Goal: Task Accomplishment & Management: Complete application form

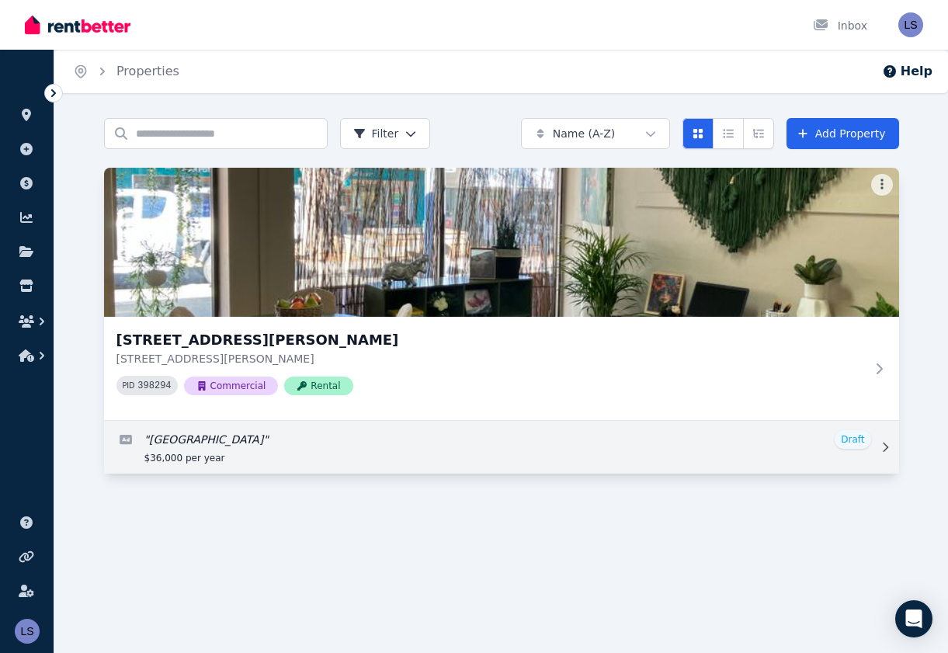
click at [847, 436] on link "Edit listing: Main Street of Gympie" at bounding box center [501, 447] width 795 height 53
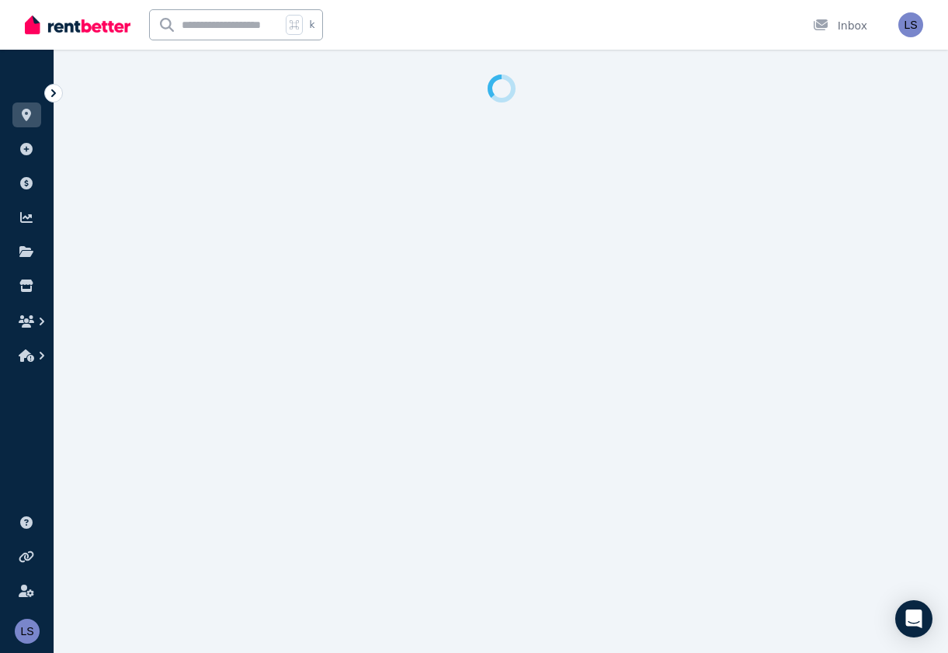
select select "***"
select select "**********"
select select "*********"
select select "**********"
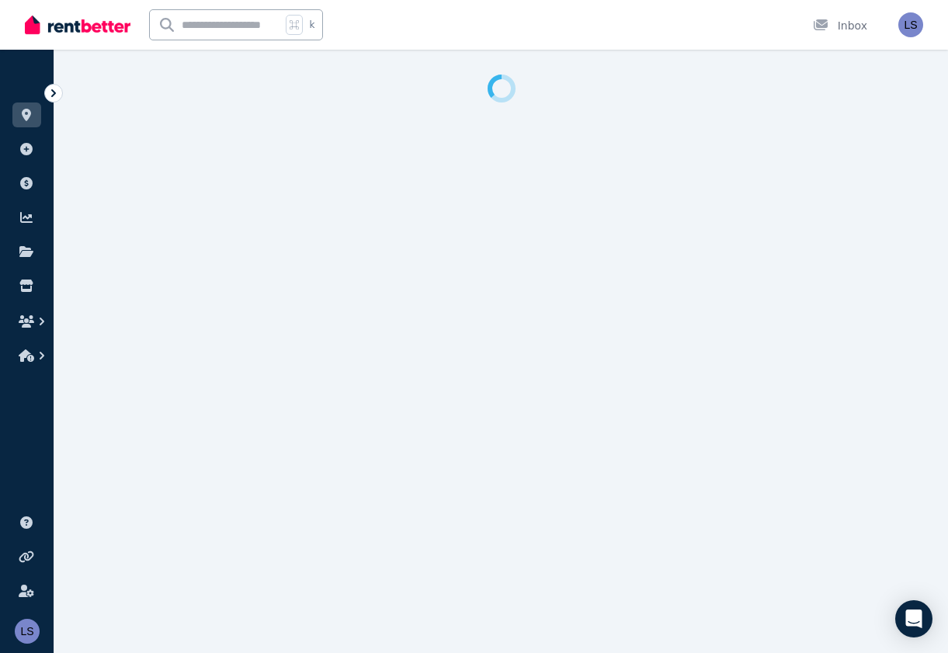
select select "**********"
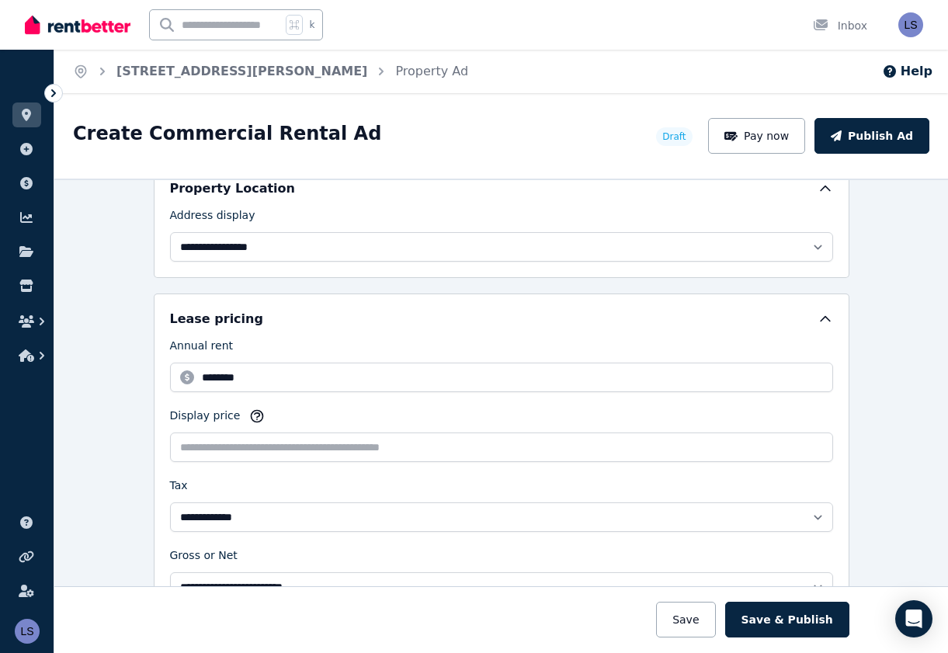
scroll to position [390, 0]
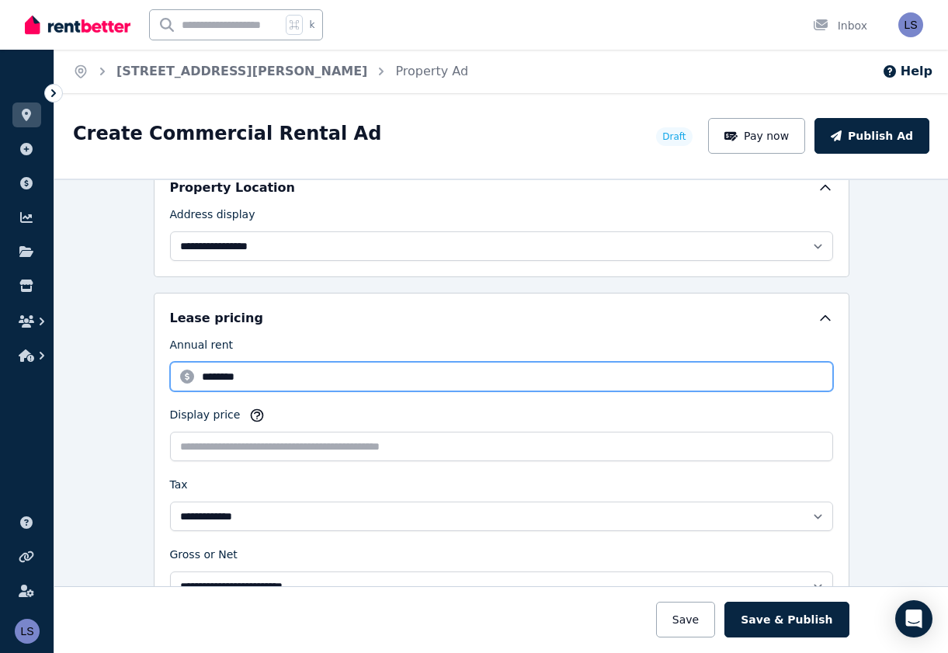
click at [213, 375] on input "********" at bounding box center [501, 376] width 663 height 29
click at [208, 375] on input "********" at bounding box center [501, 376] width 663 height 29
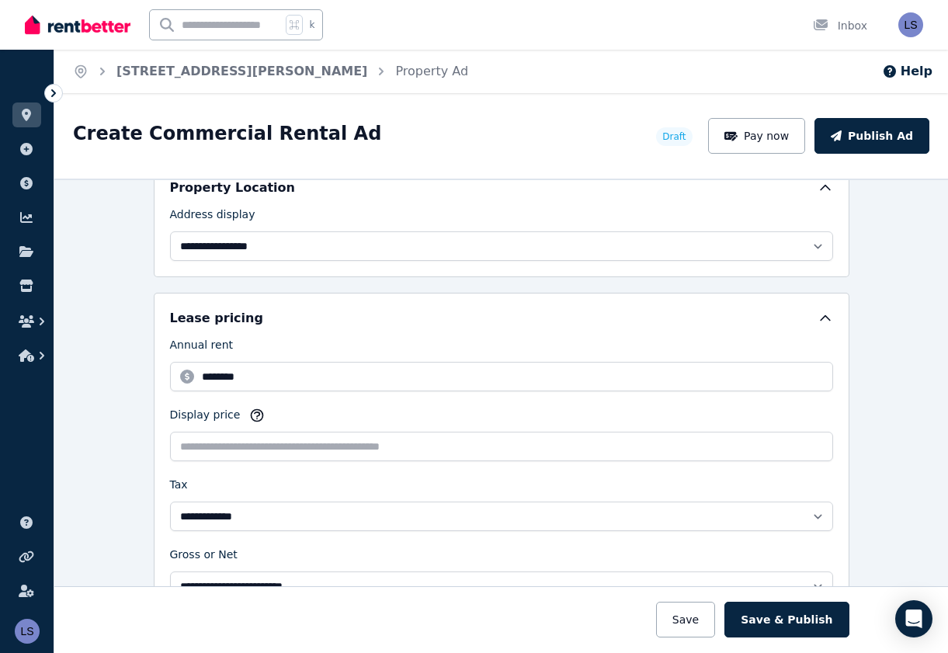
click at [213, 411] on label "Display price" at bounding box center [205, 418] width 71 height 22
click at [213, 431] on input "Display price" at bounding box center [501, 445] width 663 height 29
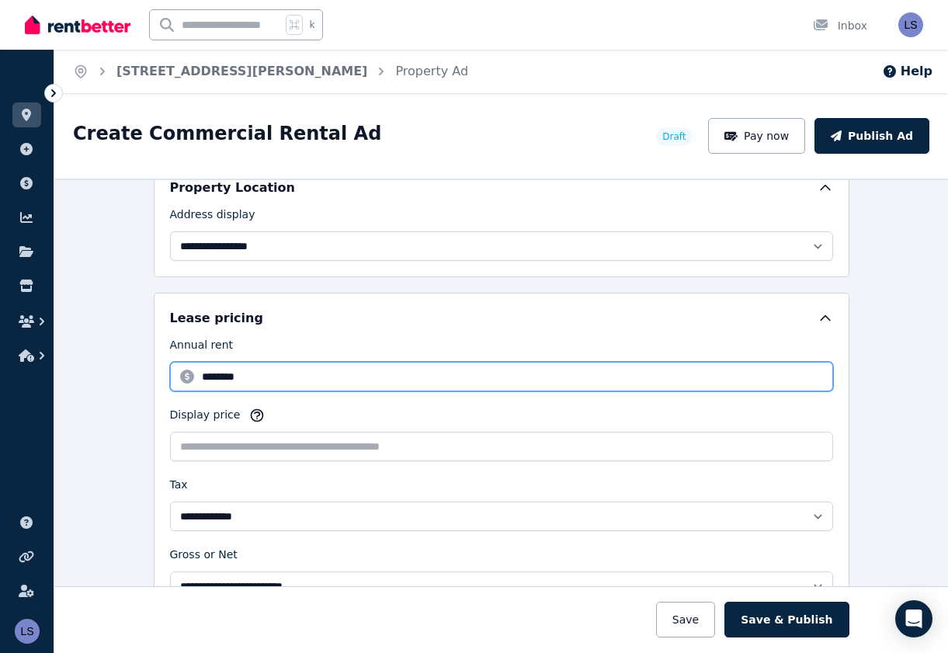
click at [206, 376] on input "********" at bounding box center [501, 376] width 663 height 29
type input "********"
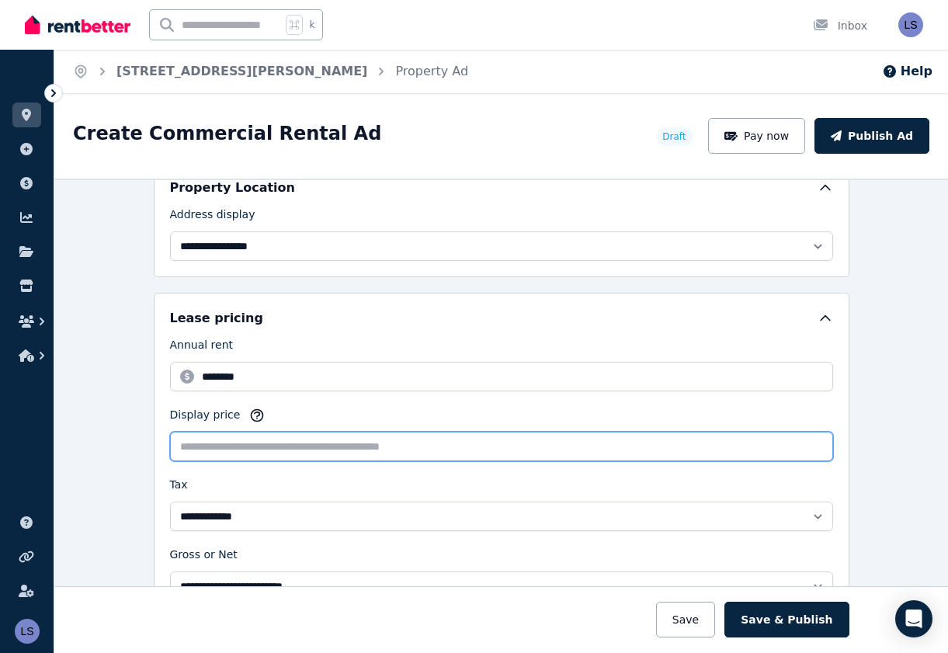
click at [192, 449] on input "Display price" at bounding box center [501, 445] width 663 height 29
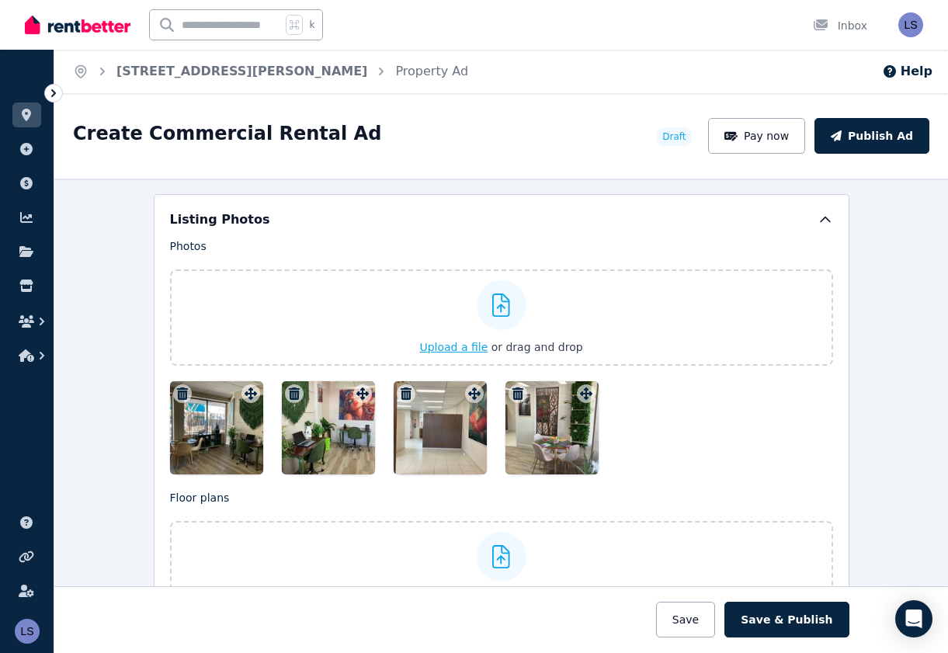
scroll to position [1938, 0]
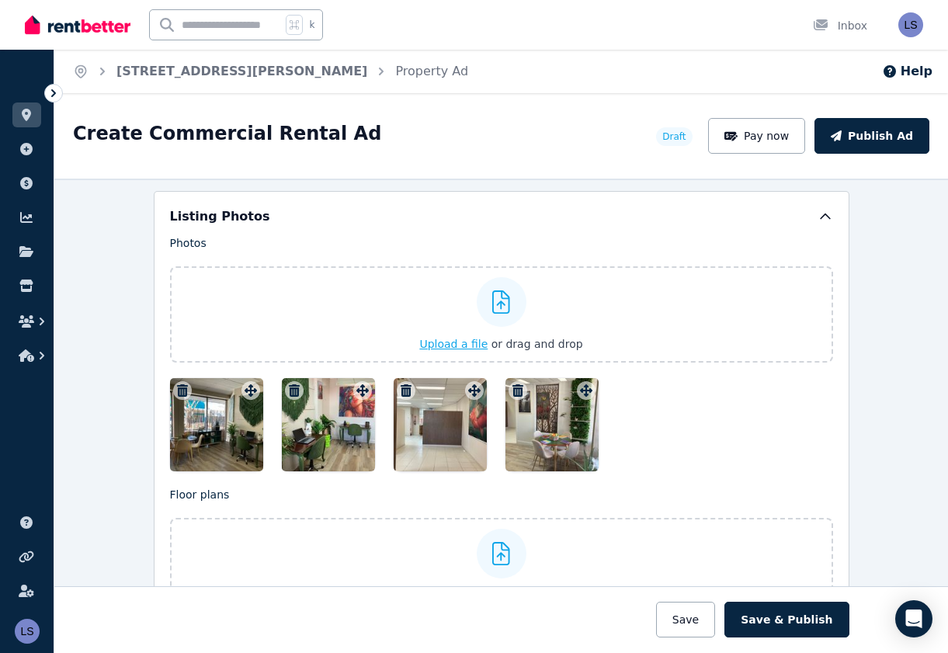
click at [449, 342] on span "Upload a file" at bounding box center [453, 344] width 68 height 12
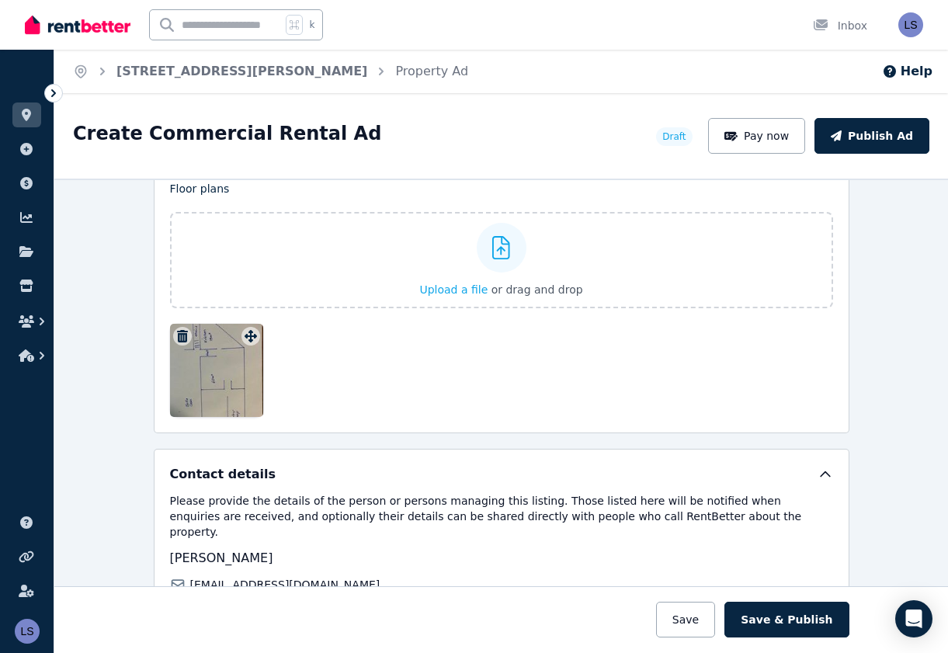
scroll to position [2296, 0]
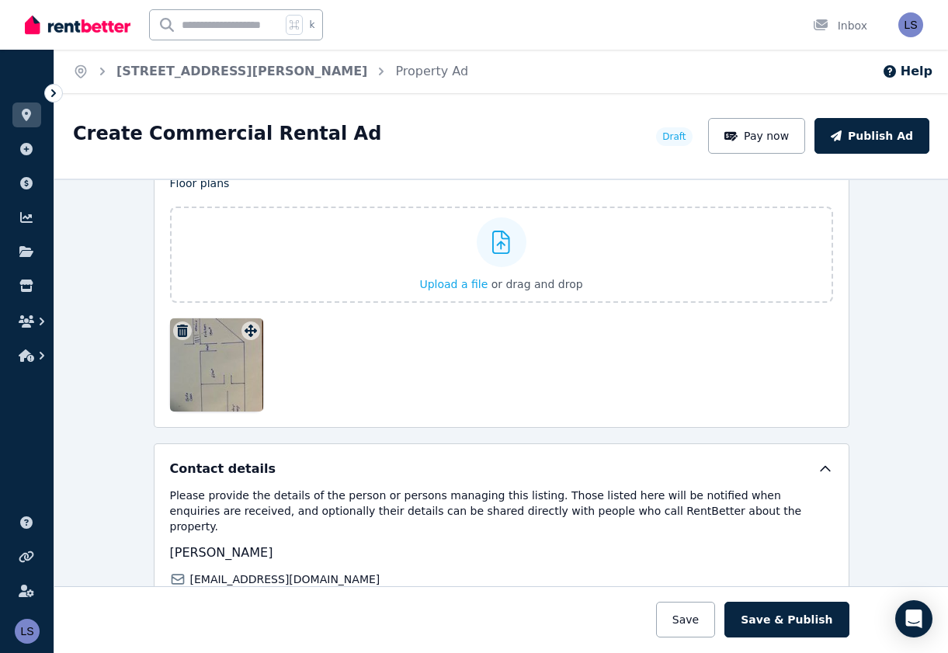
click at [182, 324] on icon "button" at bounding box center [182, 330] width 11 height 12
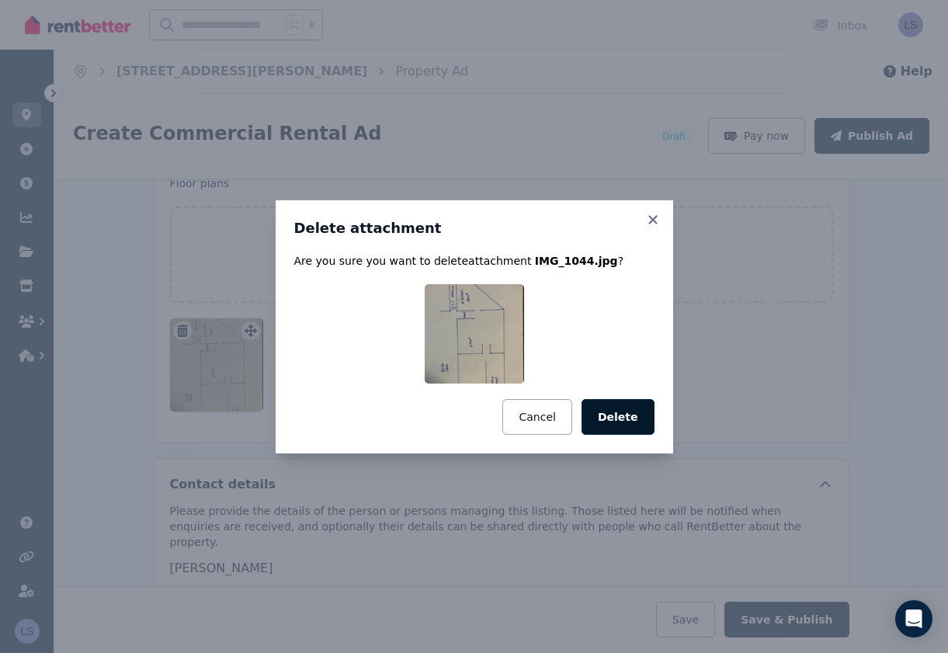
click at [616, 407] on button "Delete" at bounding box center [617, 417] width 73 height 36
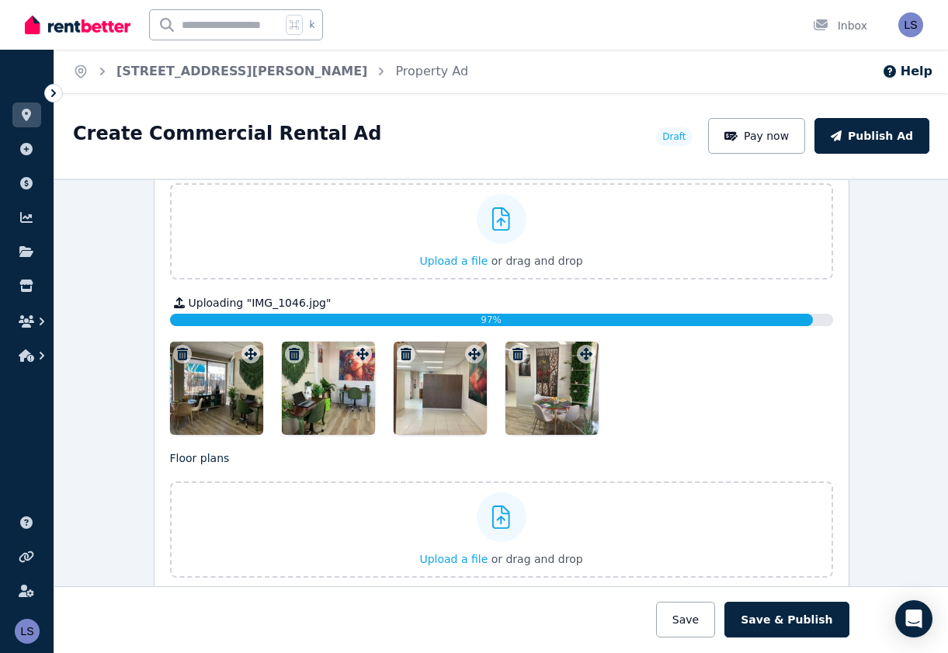
scroll to position [2019, 0]
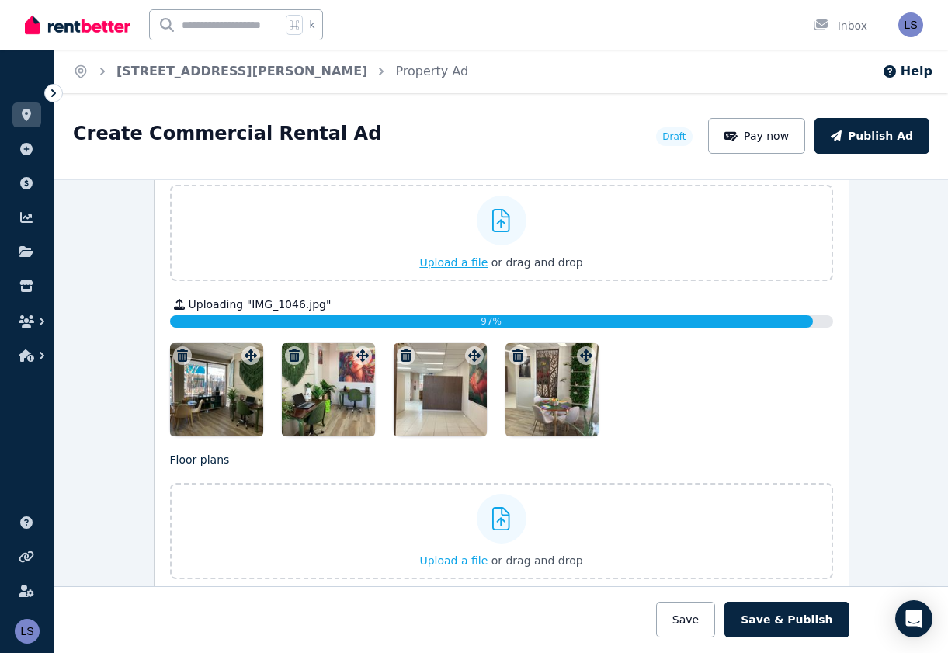
click at [456, 260] on span "Upload a file" at bounding box center [453, 262] width 68 height 12
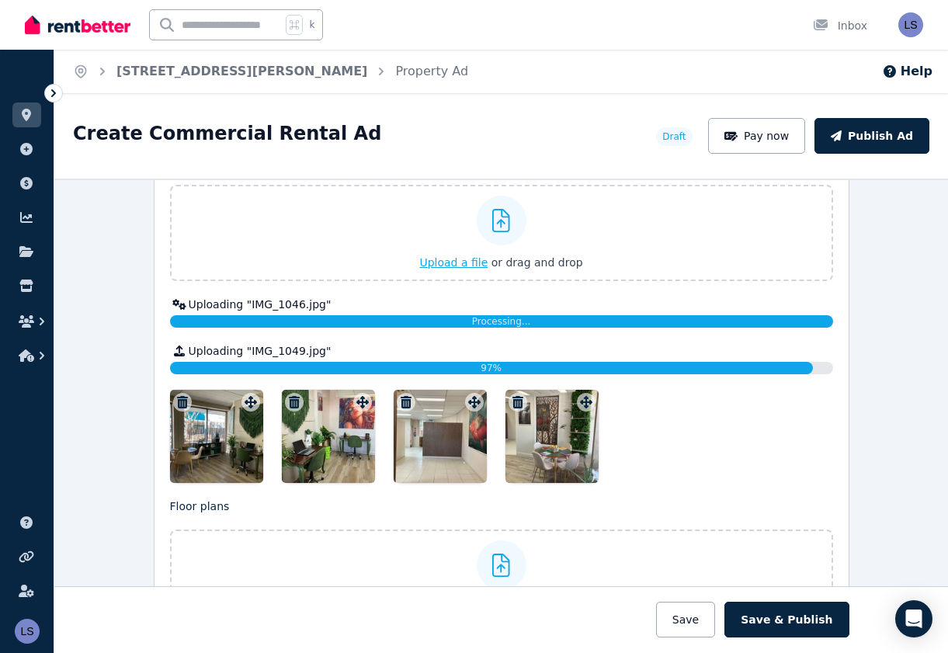
click at [462, 259] on span "Upload a file" at bounding box center [453, 262] width 68 height 12
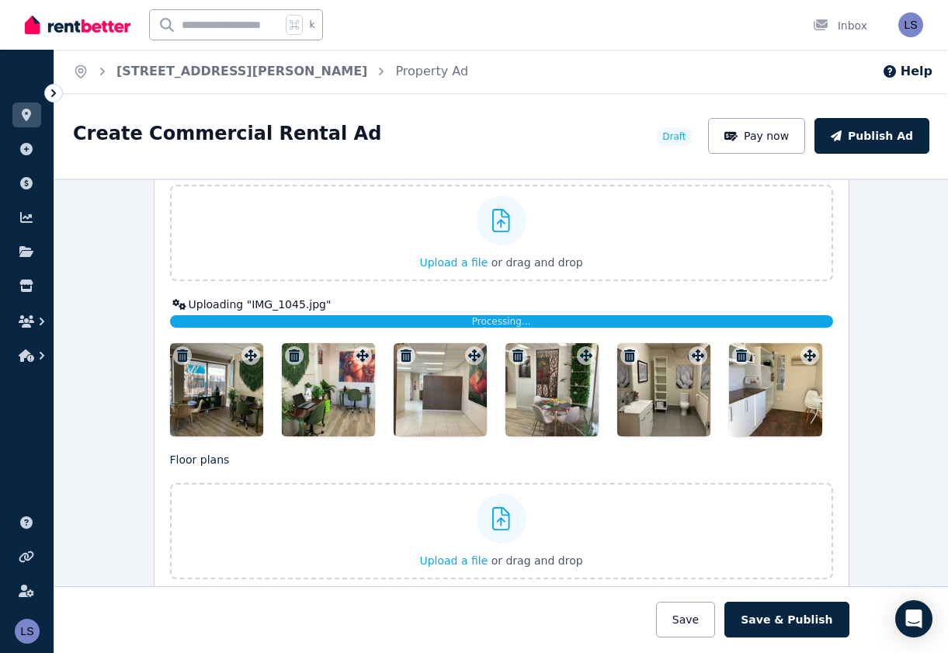
click at [194, 383] on div at bounding box center [216, 389] width 93 height 93
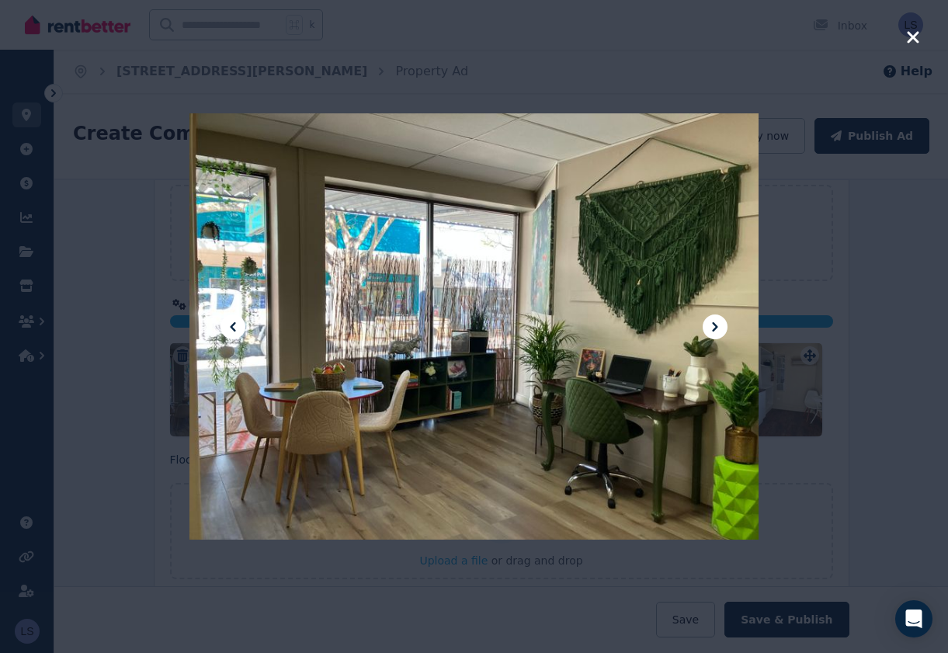
click at [709, 321] on icon at bounding box center [714, 326] width 19 height 19
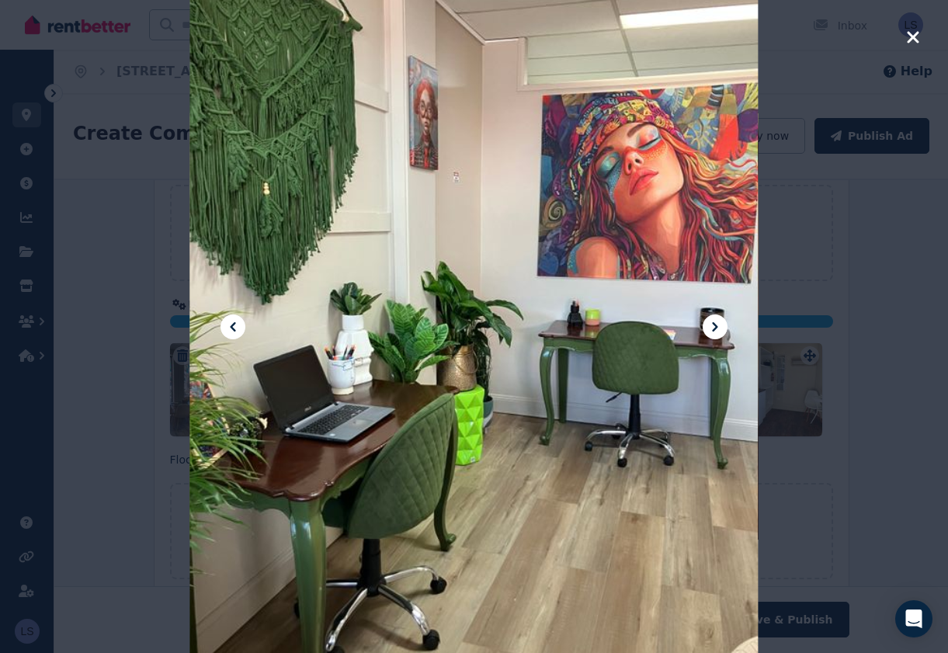
click at [709, 321] on icon at bounding box center [714, 326] width 19 height 19
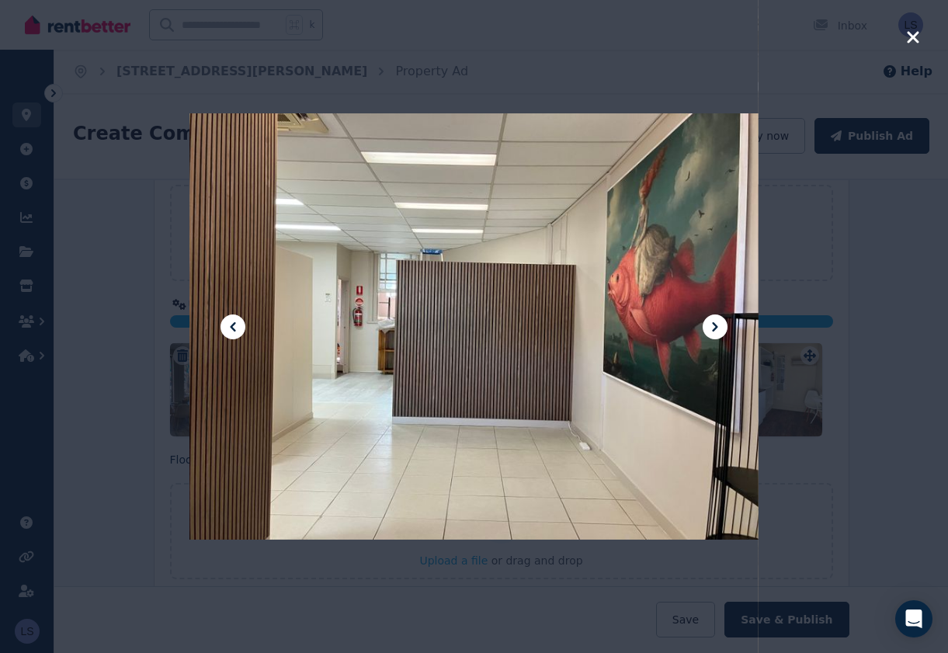
click at [709, 321] on icon at bounding box center [714, 326] width 19 height 19
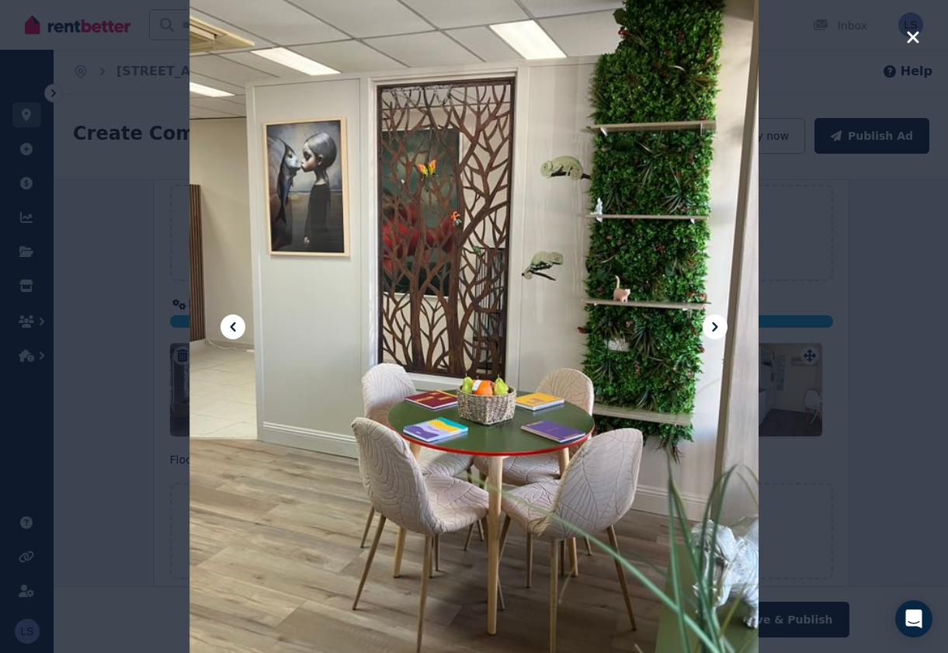
click at [709, 321] on icon at bounding box center [714, 326] width 19 height 19
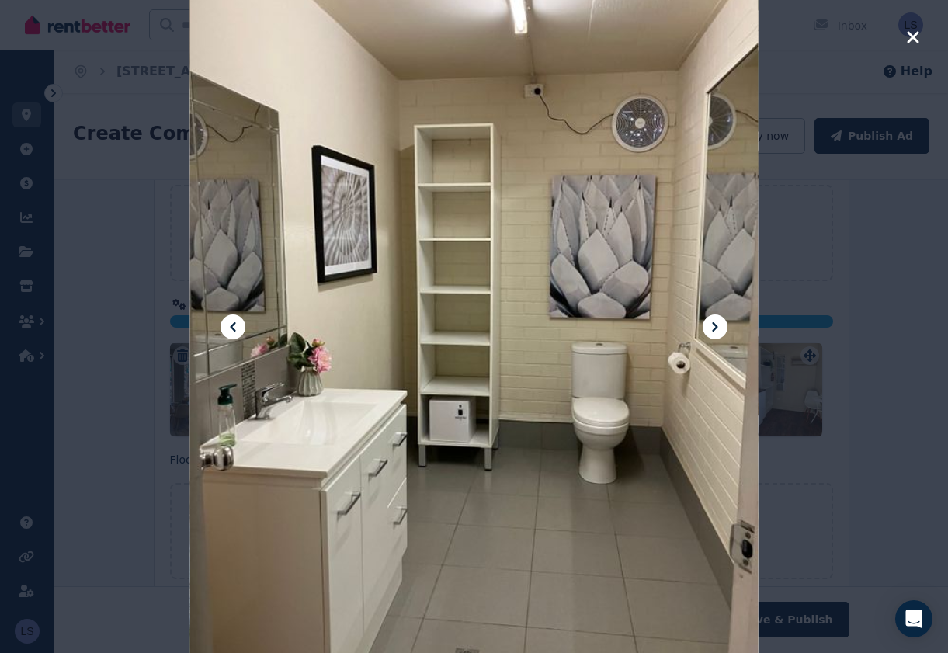
click at [709, 321] on icon at bounding box center [714, 326] width 19 height 19
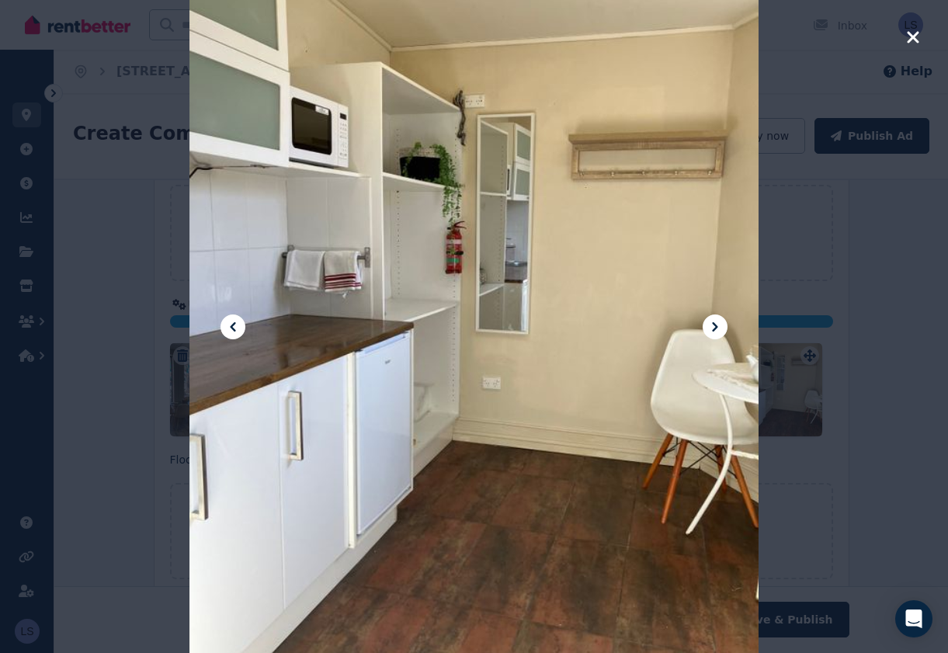
click at [709, 321] on icon at bounding box center [714, 326] width 19 height 19
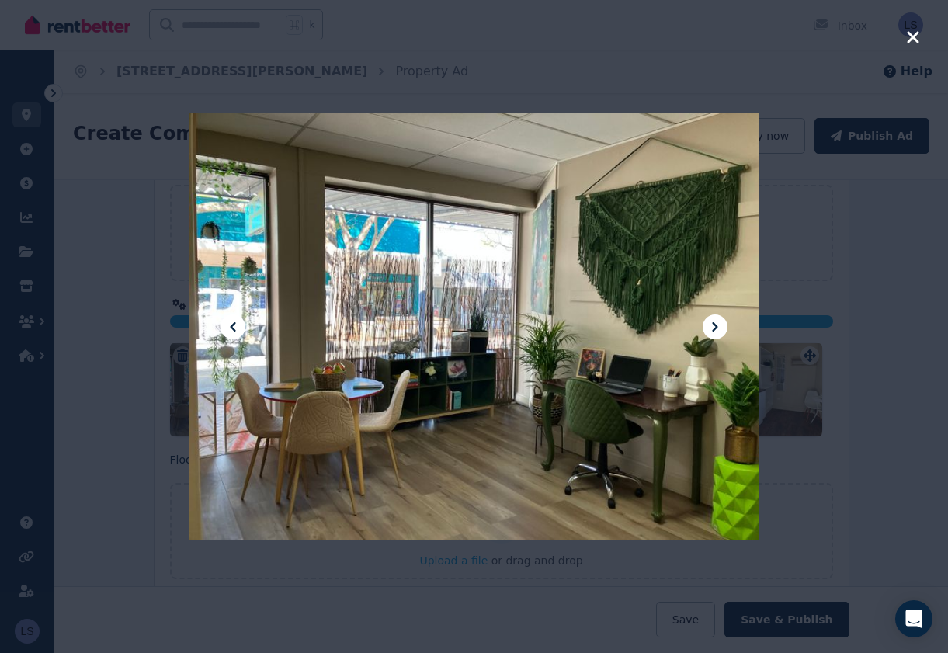
click at [910, 34] on icon "button" at bounding box center [912, 37] width 12 height 12
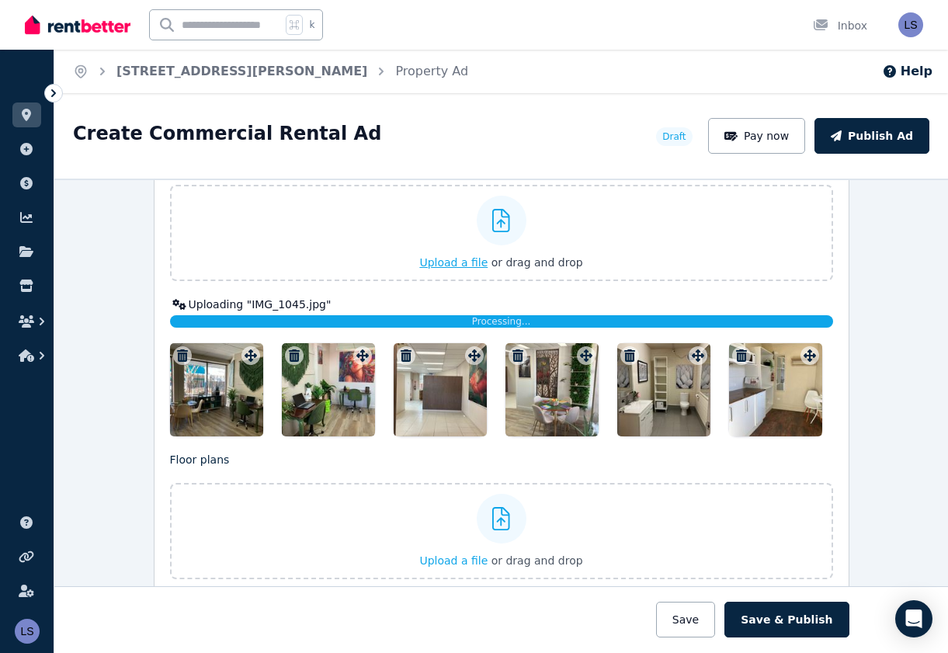
click at [445, 262] on span "Upload a file" at bounding box center [453, 262] width 68 height 12
click at [447, 260] on span "Upload a file" at bounding box center [453, 262] width 68 height 12
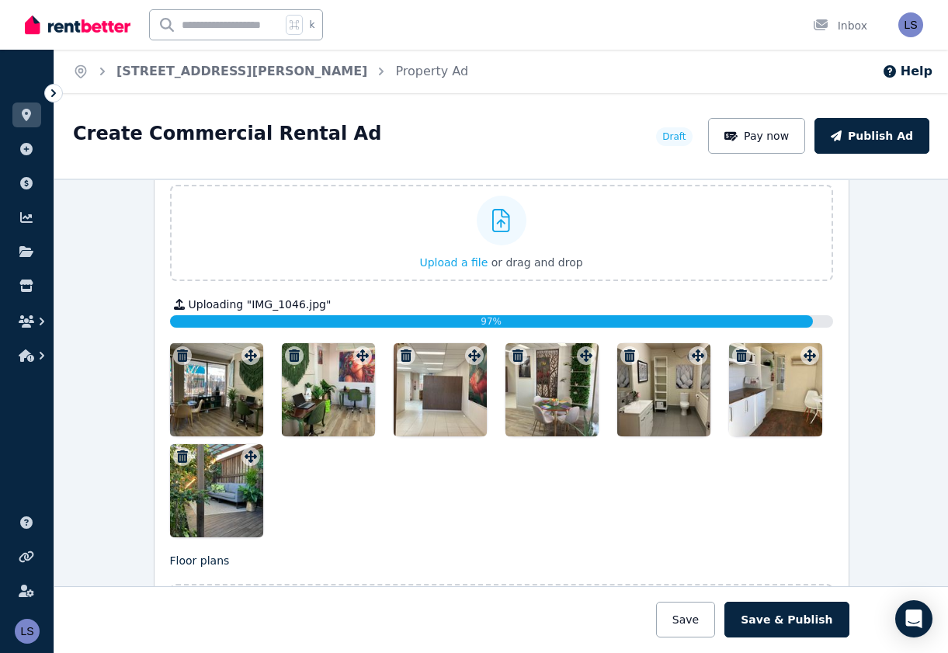
click at [177, 303] on icon at bounding box center [179, 304] width 19 height 11
click at [813, 321] on div "97%" at bounding box center [501, 321] width 663 height 12
click at [792, 321] on div "97%" at bounding box center [491, 321] width 643 height 12
click at [218, 373] on div at bounding box center [216, 389] width 93 height 93
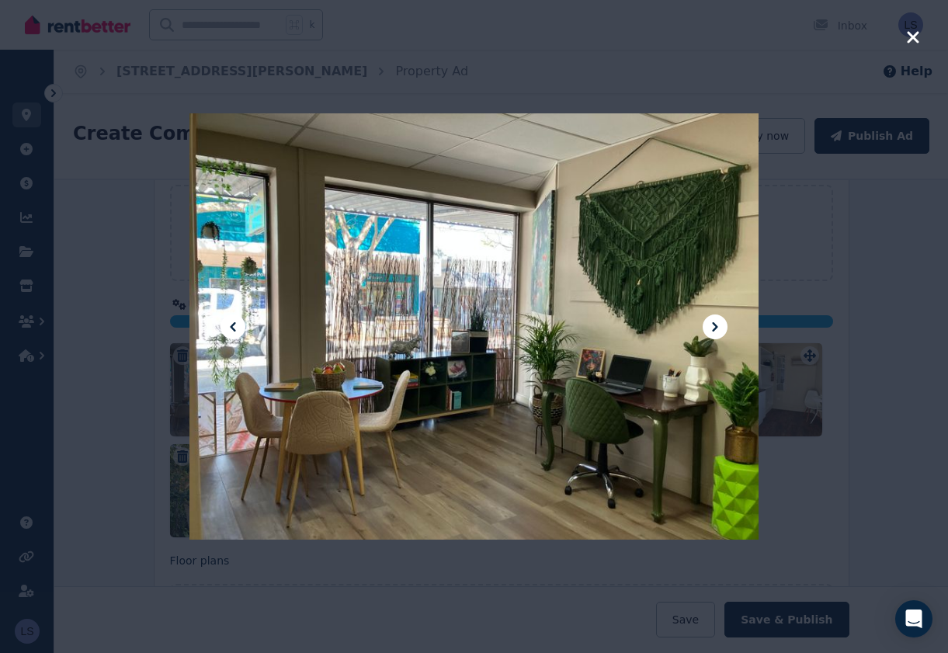
click at [716, 323] on icon at bounding box center [714, 326] width 19 height 19
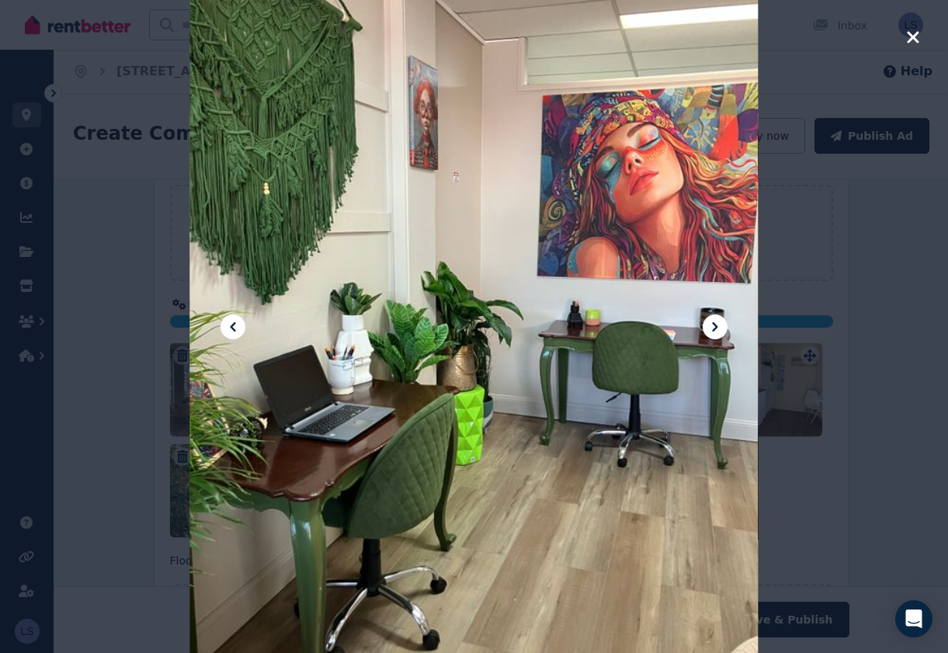
click at [716, 323] on icon at bounding box center [714, 326] width 19 height 19
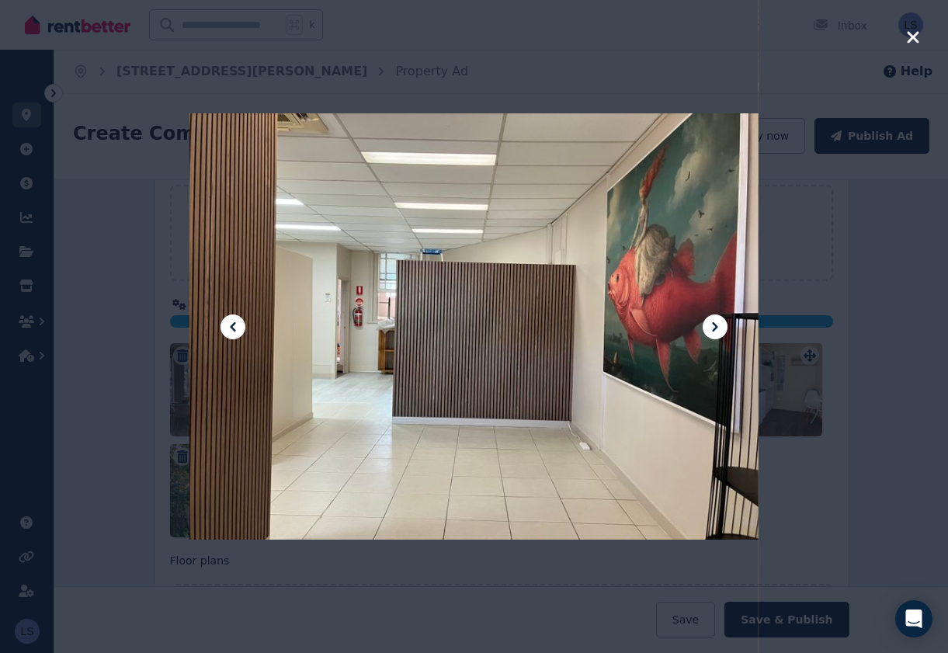
click at [716, 323] on icon at bounding box center [714, 326] width 19 height 19
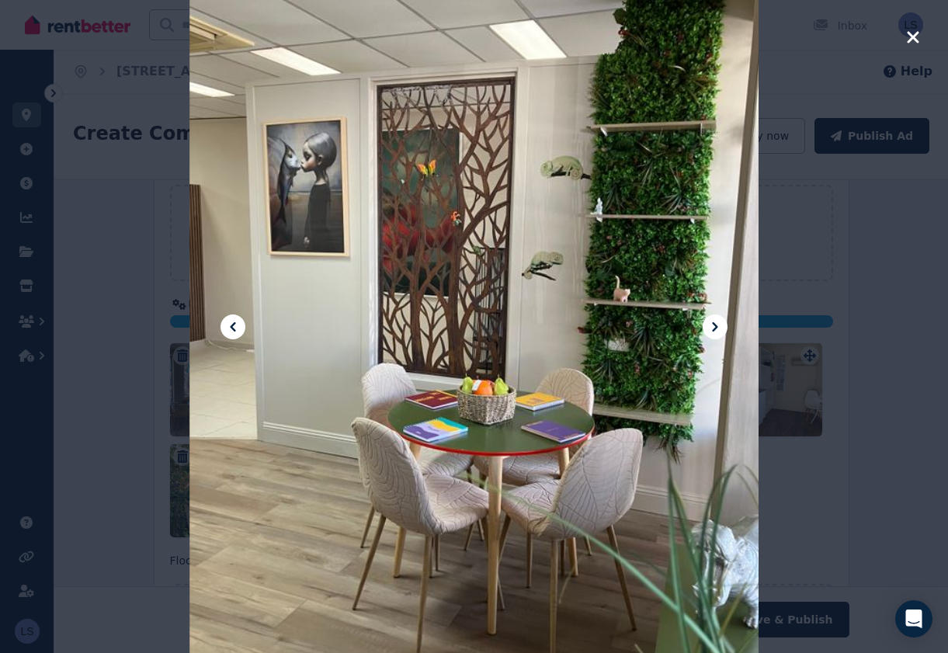
click at [716, 323] on icon at bounding box center [714, 326] width 19 height 19
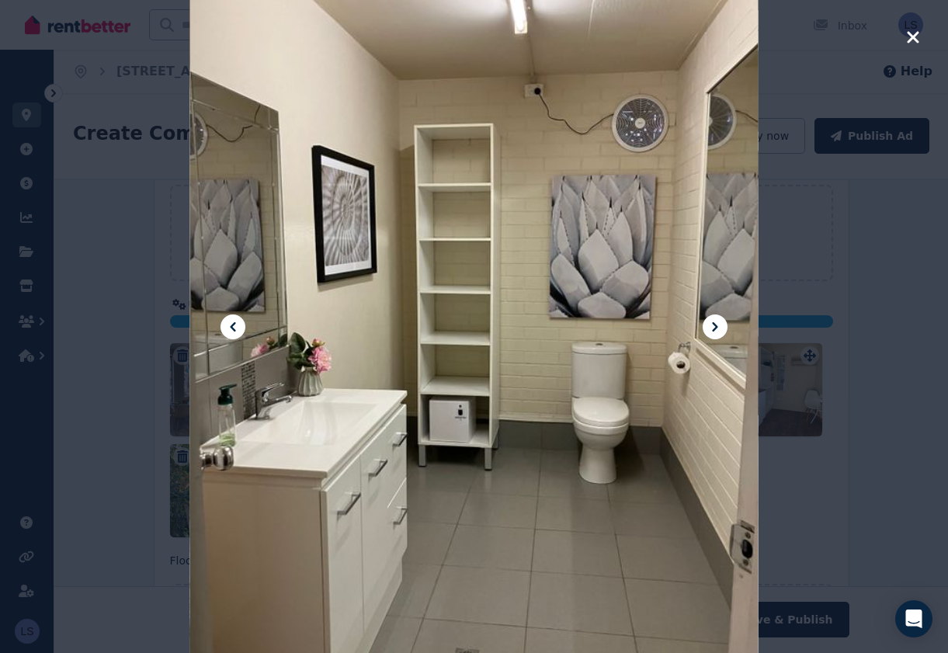
click at [716, 323] on icon at bounding box center [714, 326] width 19 height 19
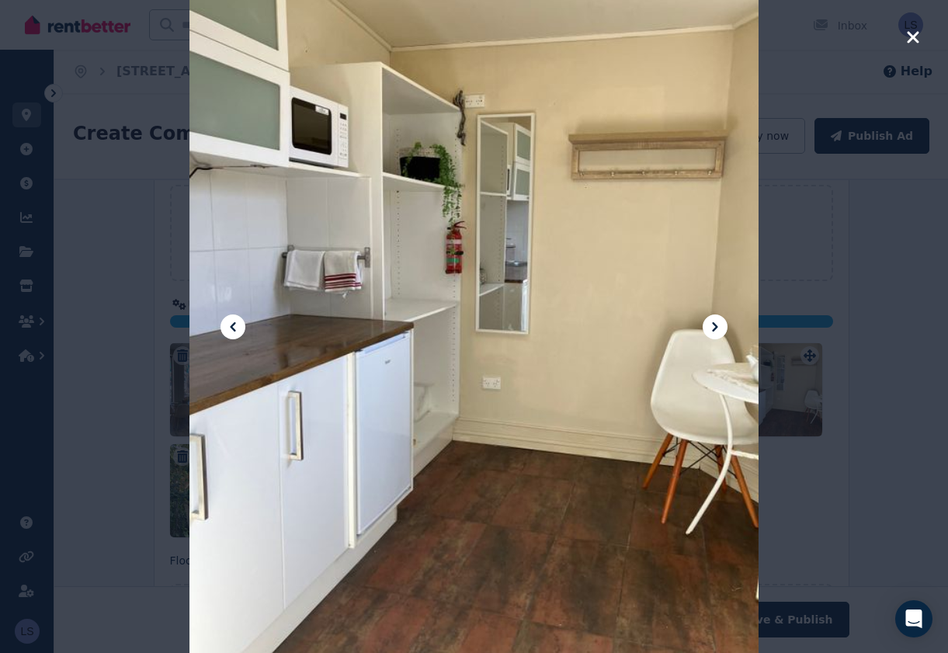
click at [716, 323] on icon at bounding box center [714, 326] width 19 height 19
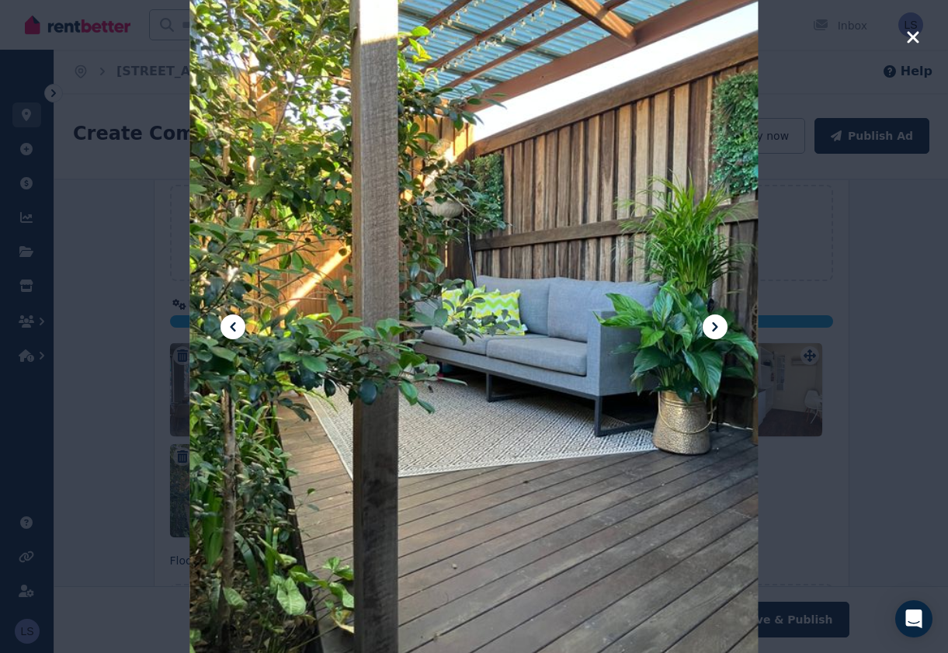
click at [719, 325] on icon at bounding box center [714, 326] width 19 height 19
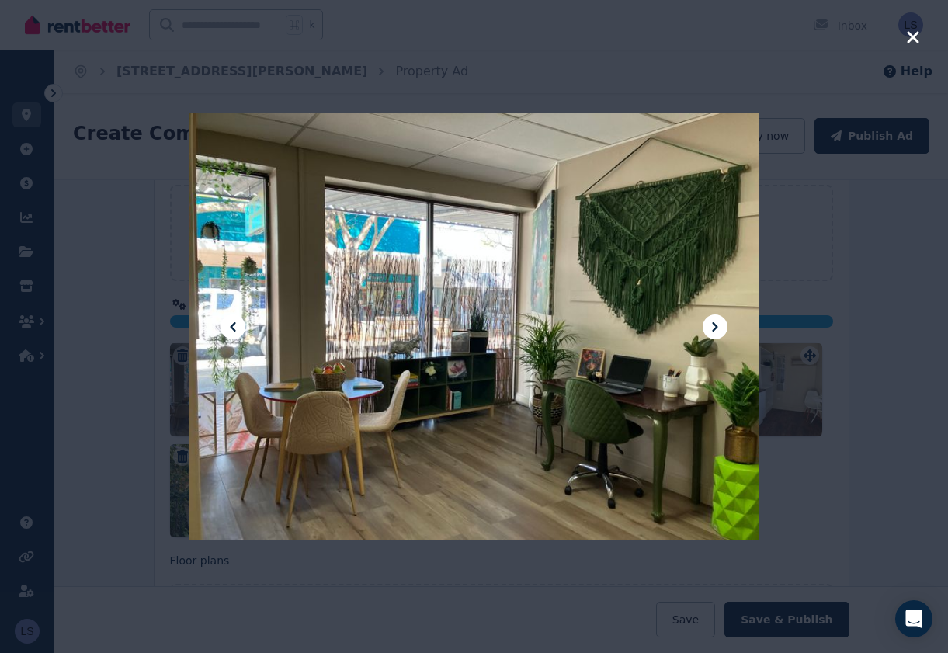
click at [719, 325] on icon at bounding box center [714, 326] width 19 height 19
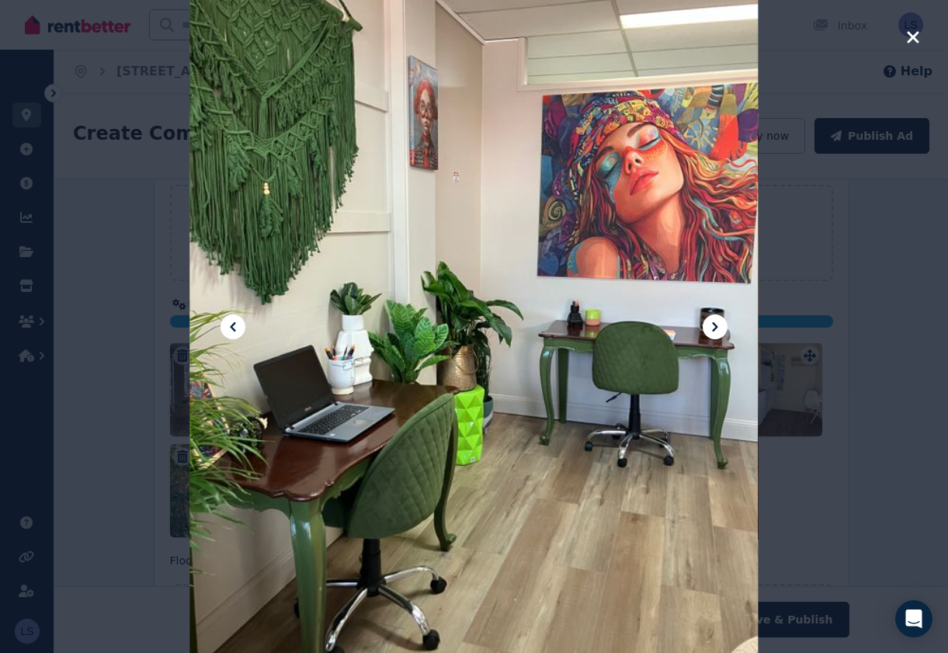
click at [719, 325] on icon at bounding box center [714, 326] width 19 height 19
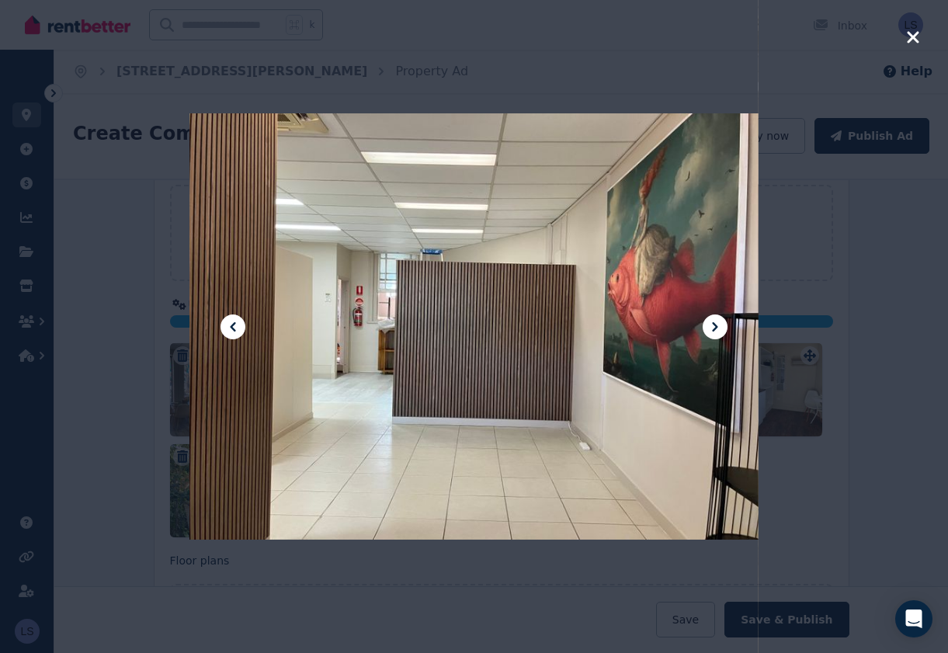
click at [720, 326] on icon at bounding box center [714, 326] width 19 height 19
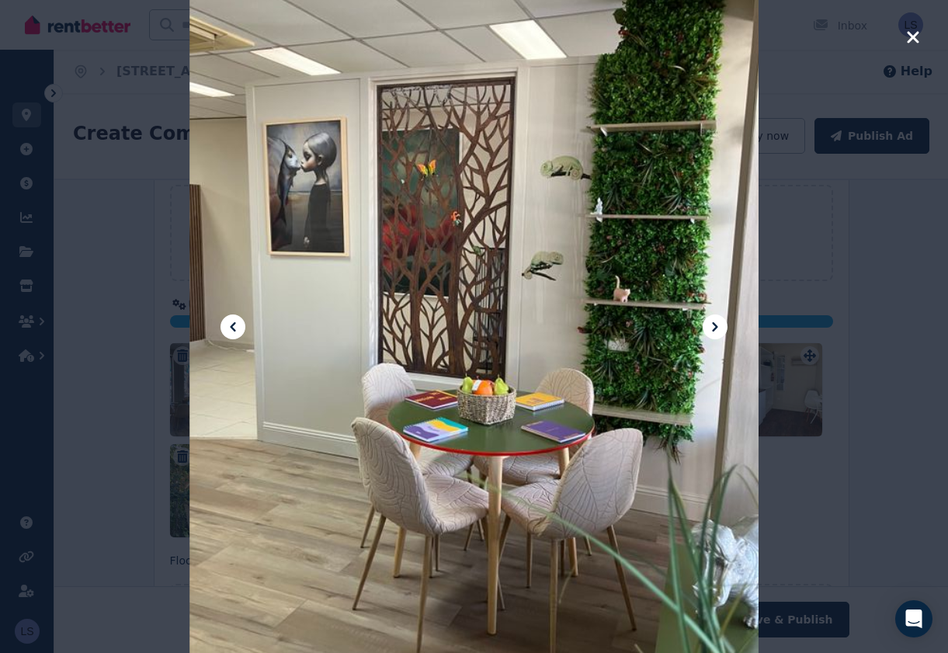
click at [720, 326] on icon at bounding box center [714, 326] width 19 height 19
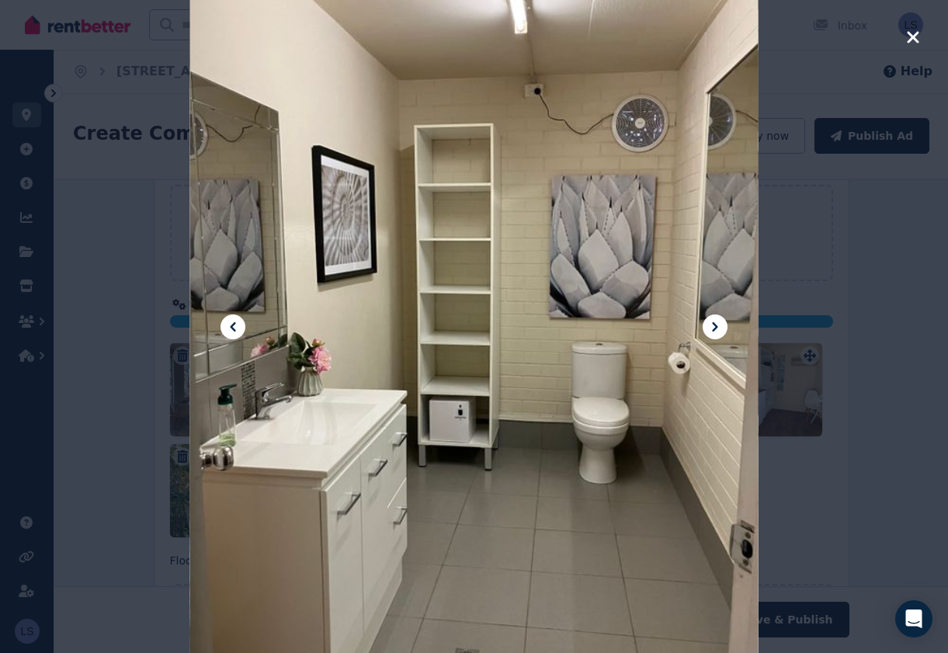
click at [720, 326] on icon at bounding box center [714, 326] width 19 height 19
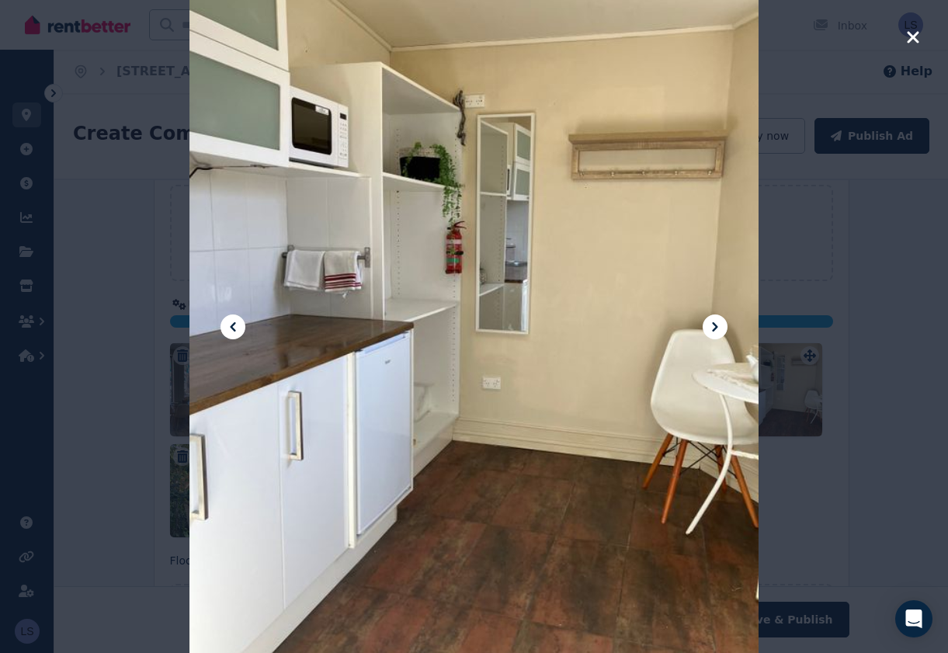
click at [717, 322] on icon at bounding box center [714, 326] width 19 height 19
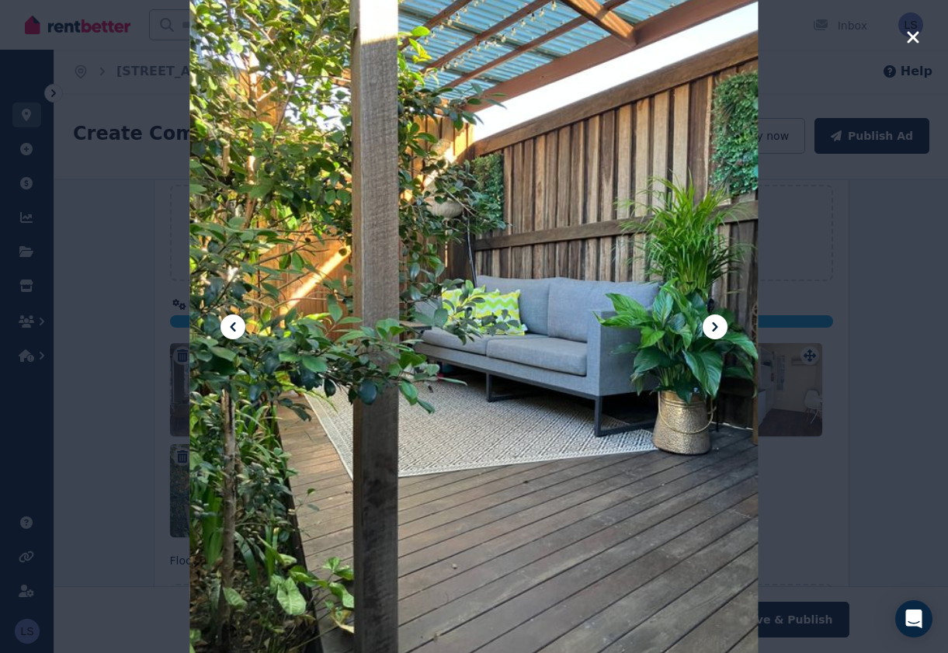
click at [717, 322] on icon at bounding box center [714, 326] width 19 height 19
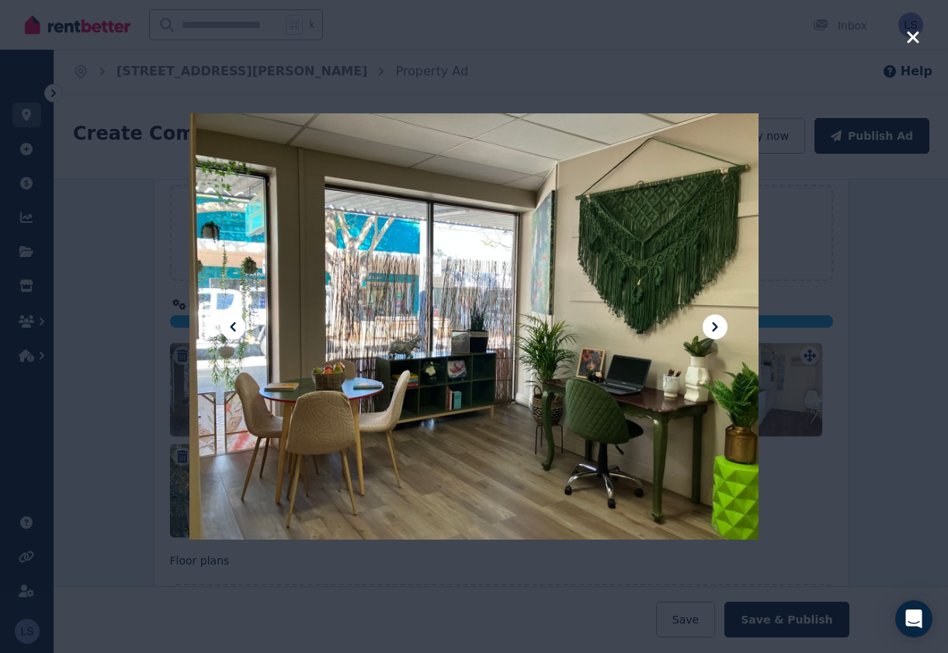
click at [908, 27] on div at bounding box center [474, 326] width 948 height 653
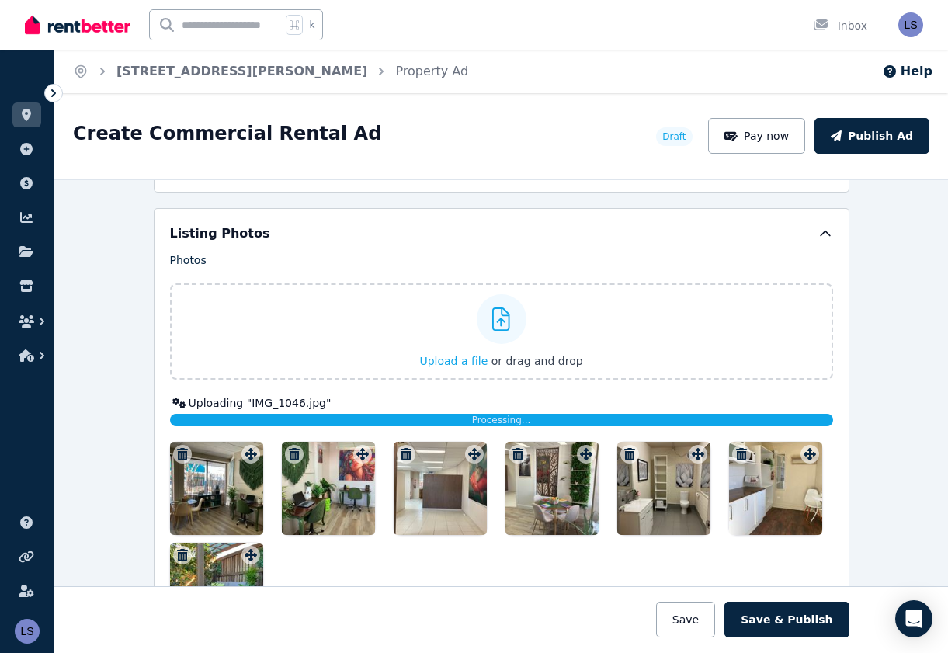
scroll to position [1980, 0]
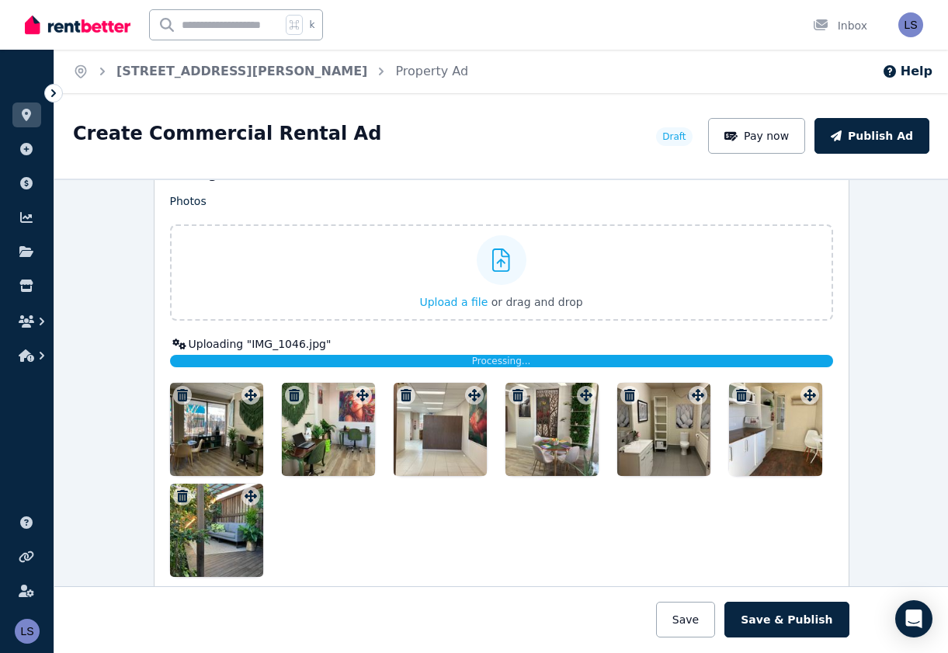
click at [251, 396] on div "Photos Upload a file or drag and drop Uploaded " IMG_1046.jpg " Uploaded " IMG_…" at bounding box center [501, 384] width 663 height 383
click at [251, 397] on div "Photos Upload a file or drag and drop Uploaded " IMG_1046.jpg " Uploaded " IMG_…" at bounding box center [501, 384] width 663 height 383
drag, startPoint x: 218, startPoint y: 435, endPoint x: 280, endPoint y: 470, distance: 71.2
click at [280, 470] on div at bounding box center [501, 480] width 663 height 194
click at [230, 427] on div at bounding box center [216, 429] width 93 height 93
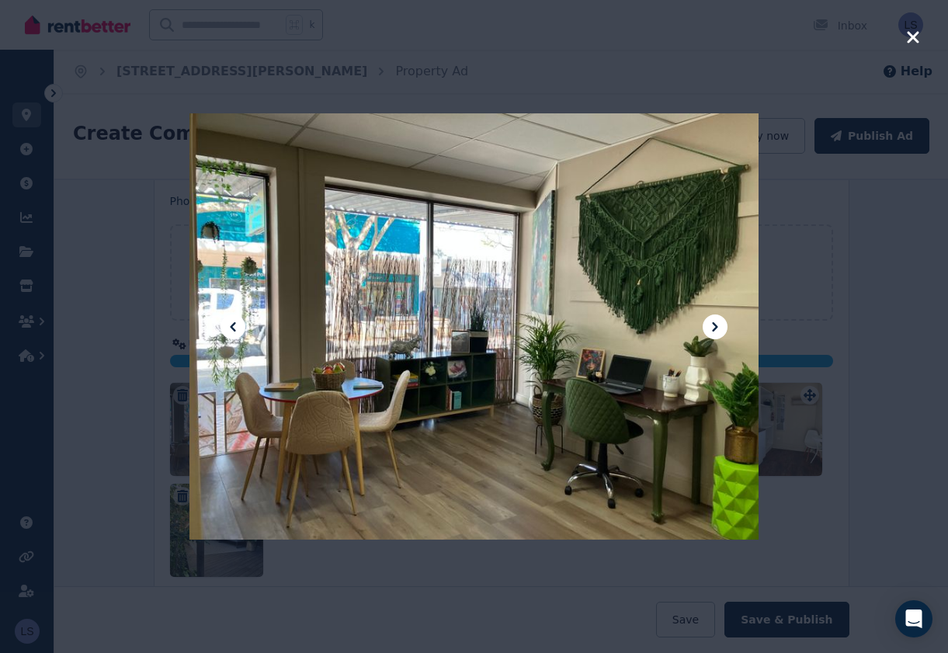
click at [913, 28] on icon "button" at bounding box center [913, 37] width 14 height 19
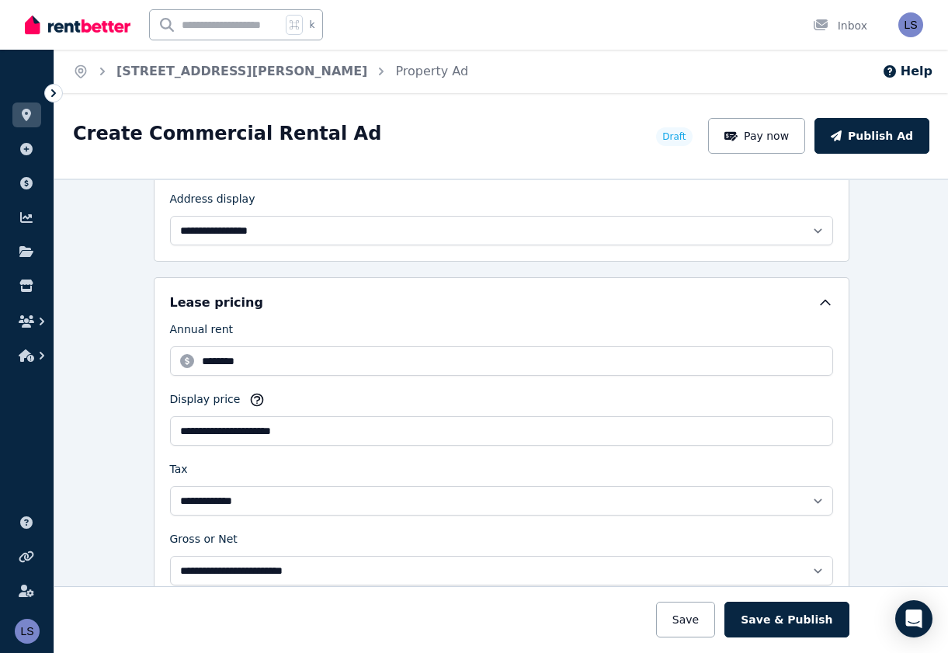
scroll to position [406, 0]
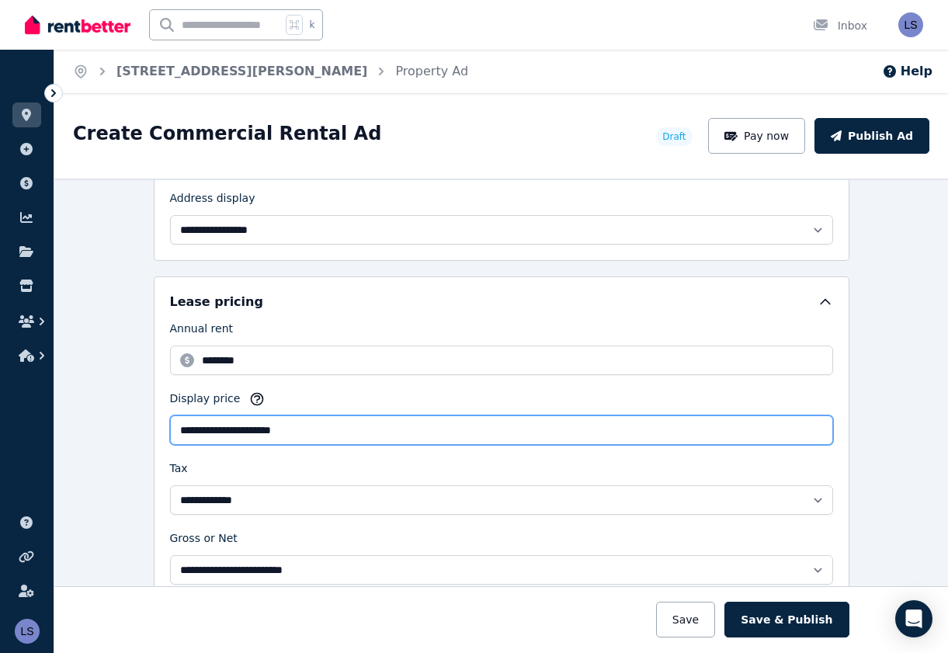
click at [264, 428] on input "**********" at bounding box center [501, 429] width 663 height 29
type input "**********"
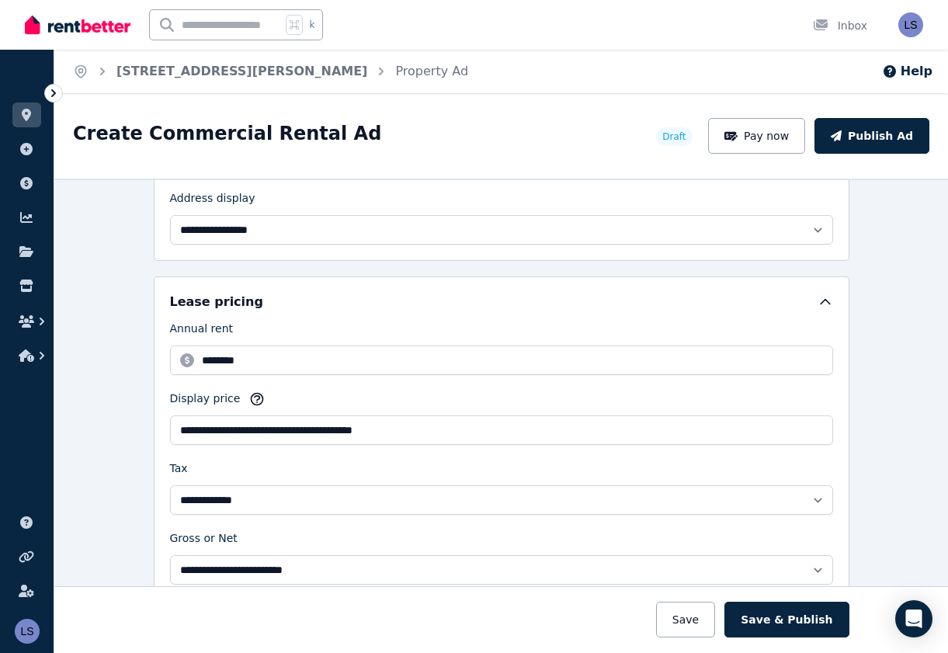
click at [866, 483] on div "**********" at bounding box center [500, 415] width 893 height 474
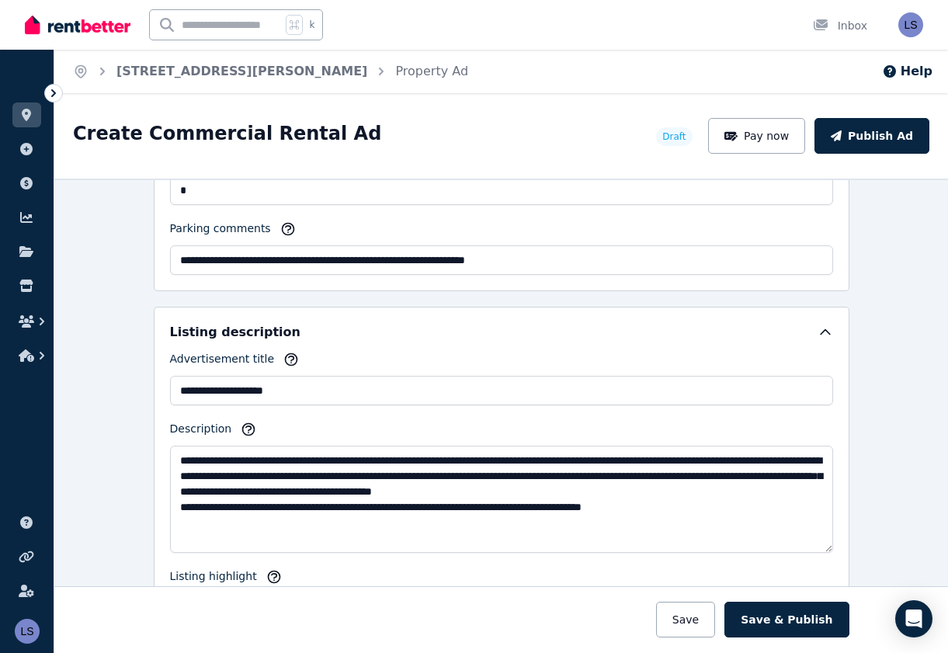
scroll to position [1336, 0]
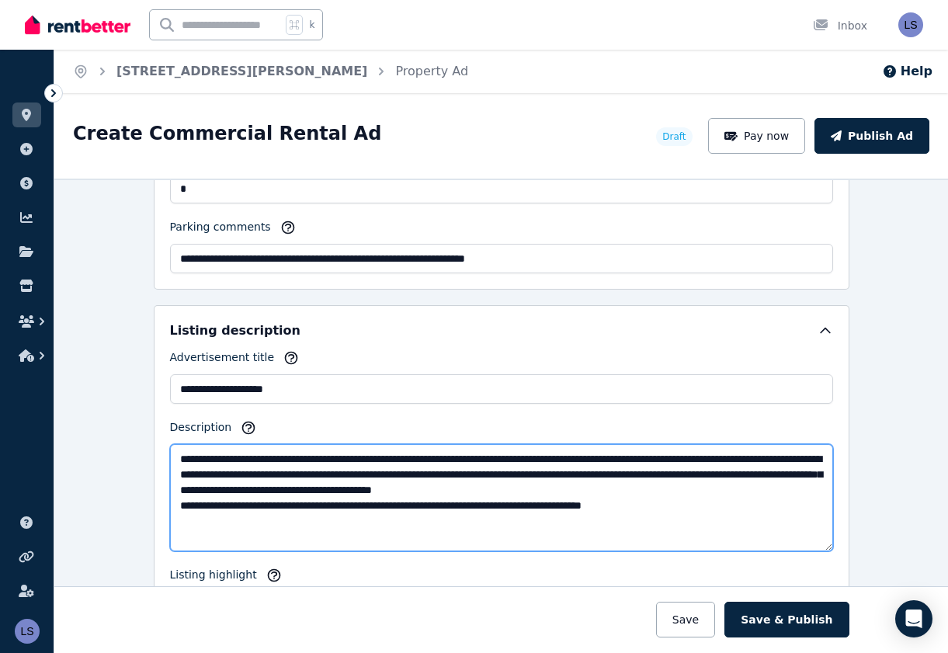
drag, startPoint x: 370, startPoint y: 490, endPoint x: 310, endPoint y: 489, distance: 60.5
click at [310, 489] on textarea "**********" at bounding box center [501, 497] width 663 height 107
click at [317, 490] on textarea "**********" at bounding box center [501, 497] width 663 height 107
click at [357, 489] on textarea "**********" at bounding box center [501, 497] width 663 height 107
drag, startPoint x: 550, startPoint y: 490, endPoint x: 591, endPoint y: 489, distance: 41.2
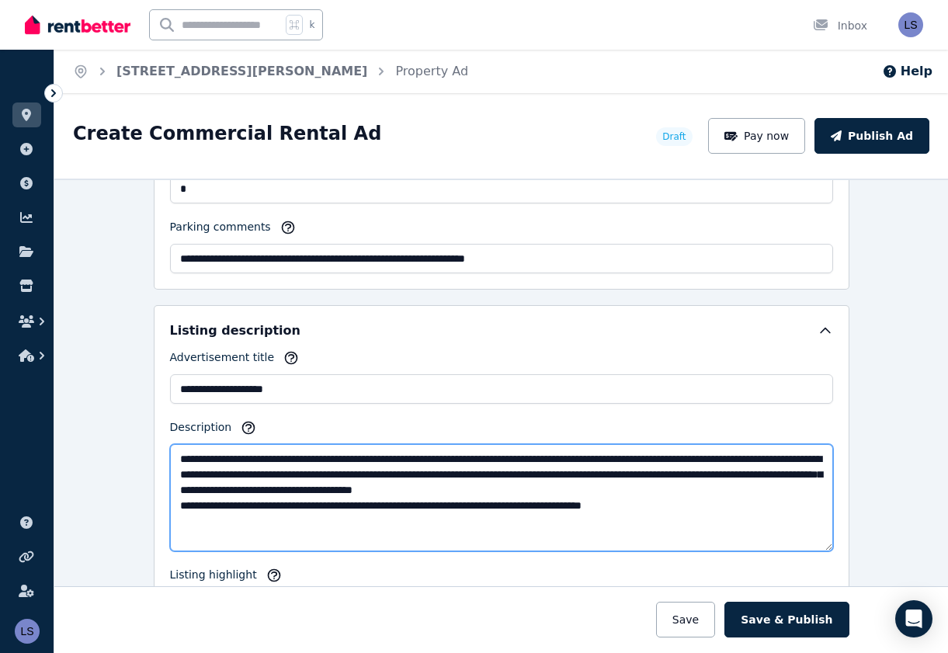
click at [591, 489] on textarea "**********" at bounding box center [501, 497] width 663 height 107
click at [549, 489] on textarea "**********" at bounding box center [501, 497] width 663 height 107
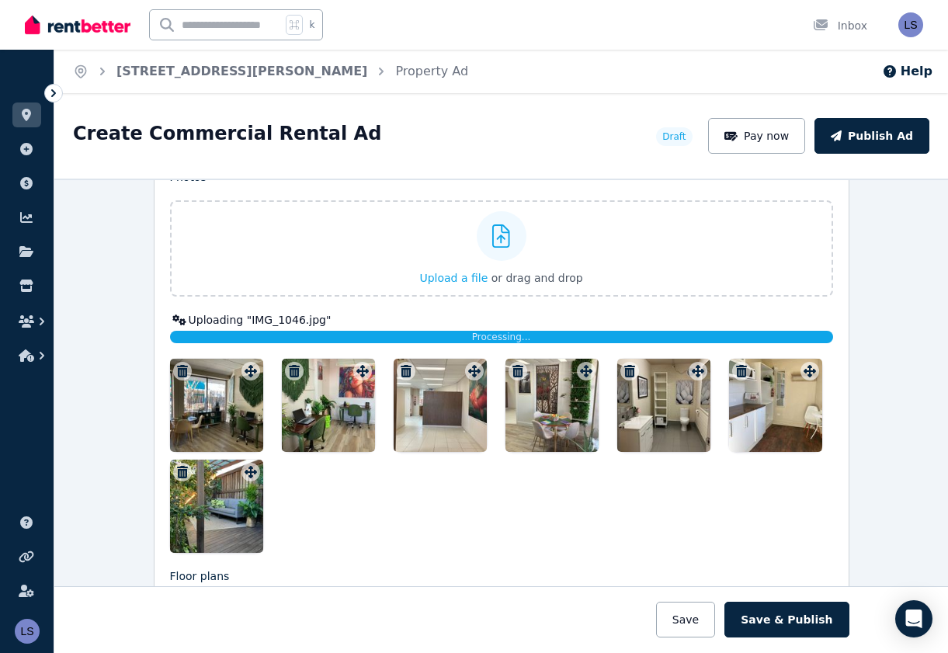
scroll to position [2005, 0]
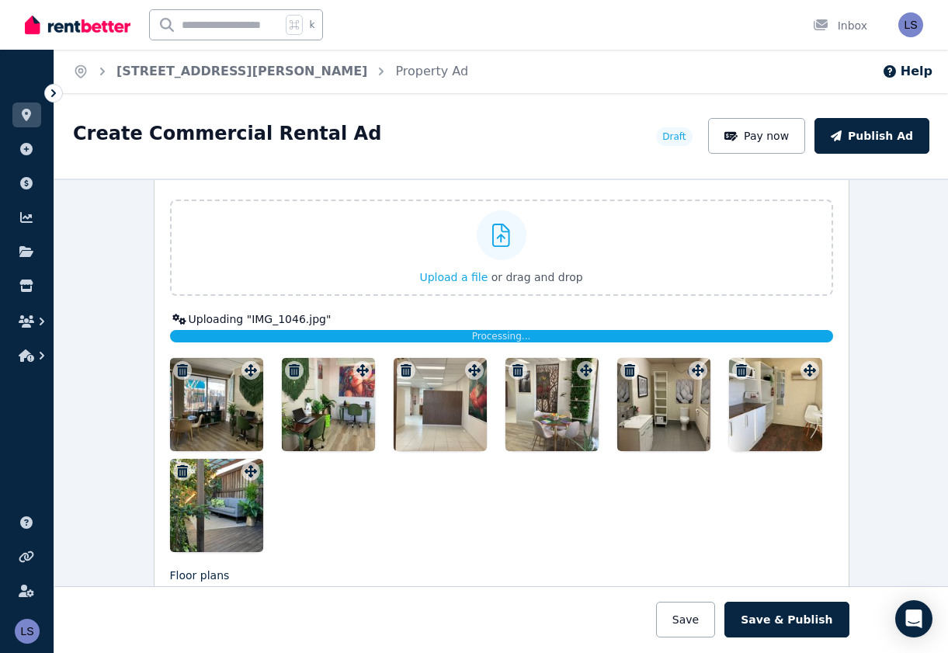
type textarea "**********"
click at [176, 315] on icon at bounding box center [178, 319] width 13 height 11
click at [213, 320] on div "Uploading " IMG_1046.jpg "" at bounding box center [501, 319] width 663 height 16
click at [225, 334] on div "Processing..." at bounding box center [501, 336] width 663 height 12
click at [517, 334] on span "Processing..." at bounding box center [501, 336] width 59 height 11
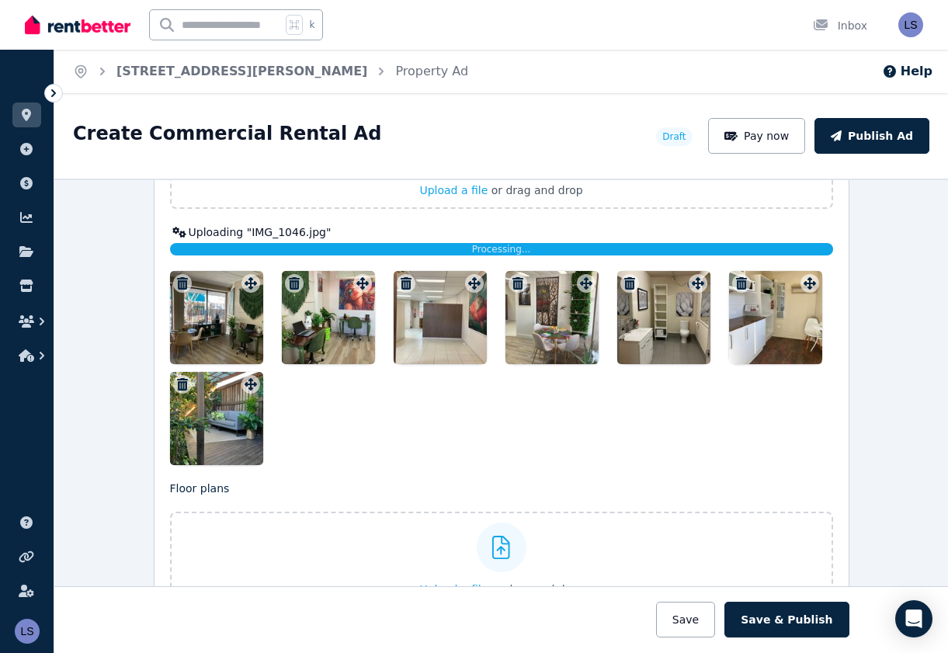
scroll to position [2092, 0]
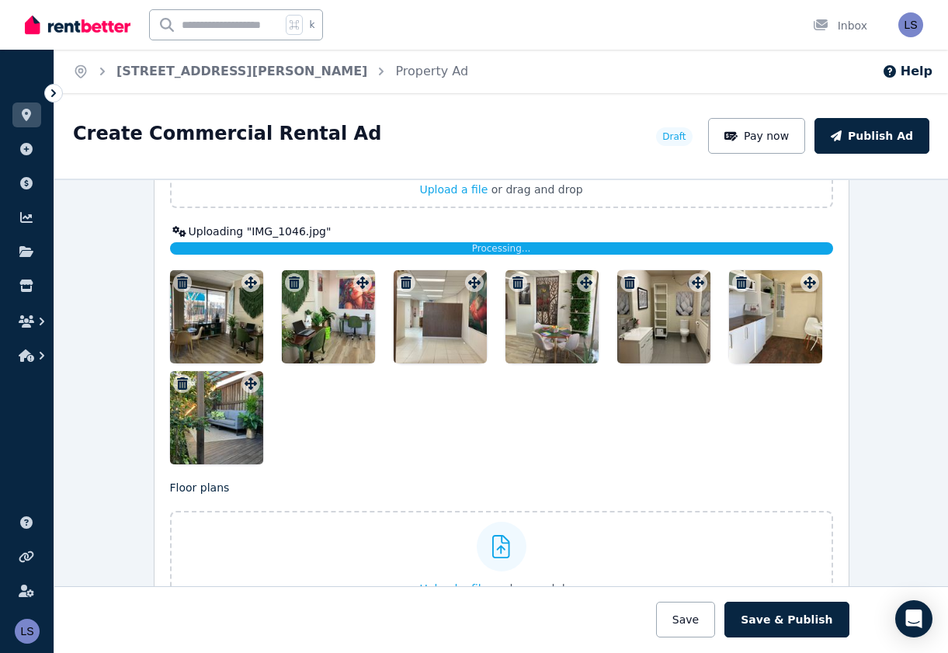
click at [213, 329] on div at bounding box center [216, 316] width 93 height 93
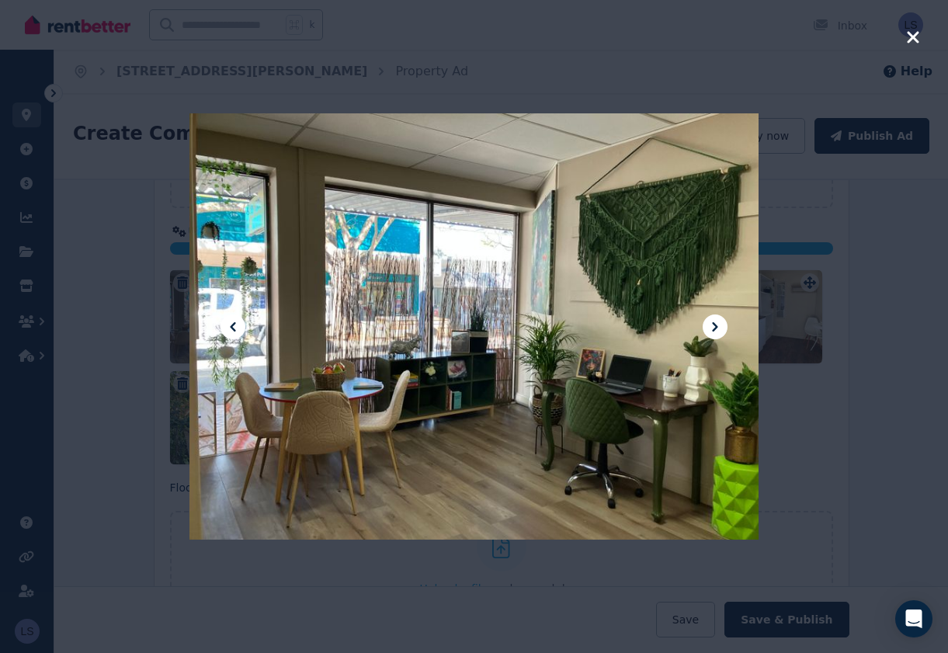
click at [717, 324] on icon at bounding box center [714, 326] width 19 height 19
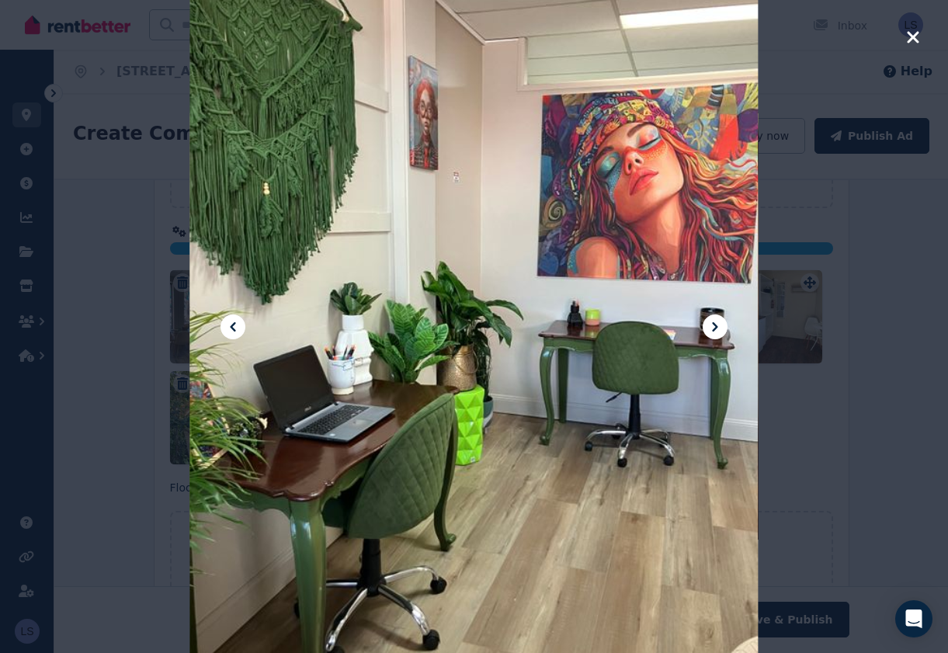
click at [717, 324] on icon at bounding box center [714, 326] width 19 height 19
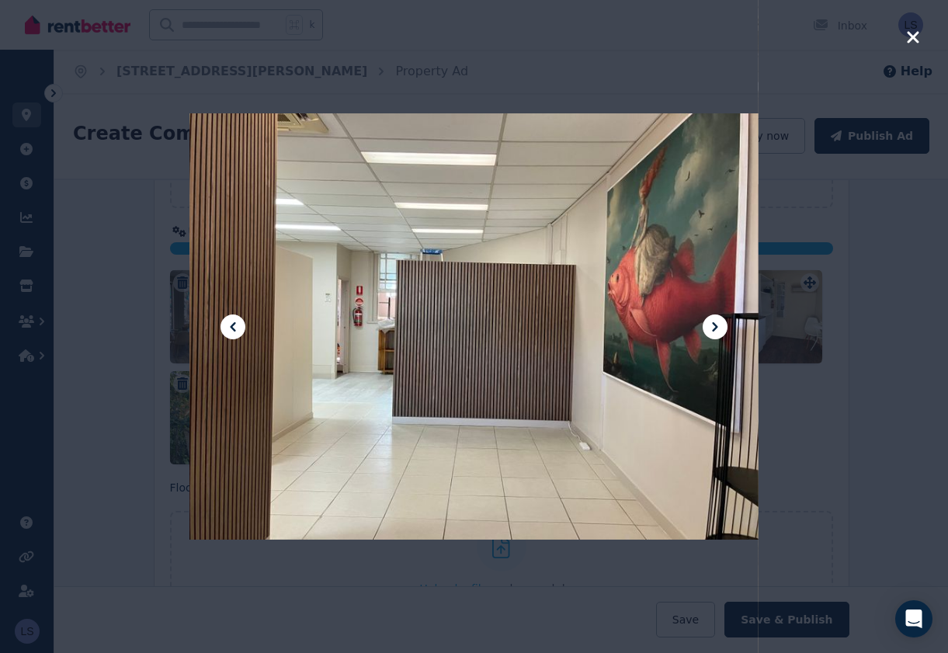
click at [717, 324] on icon at bounding box center [714, 326] width 19 height 19
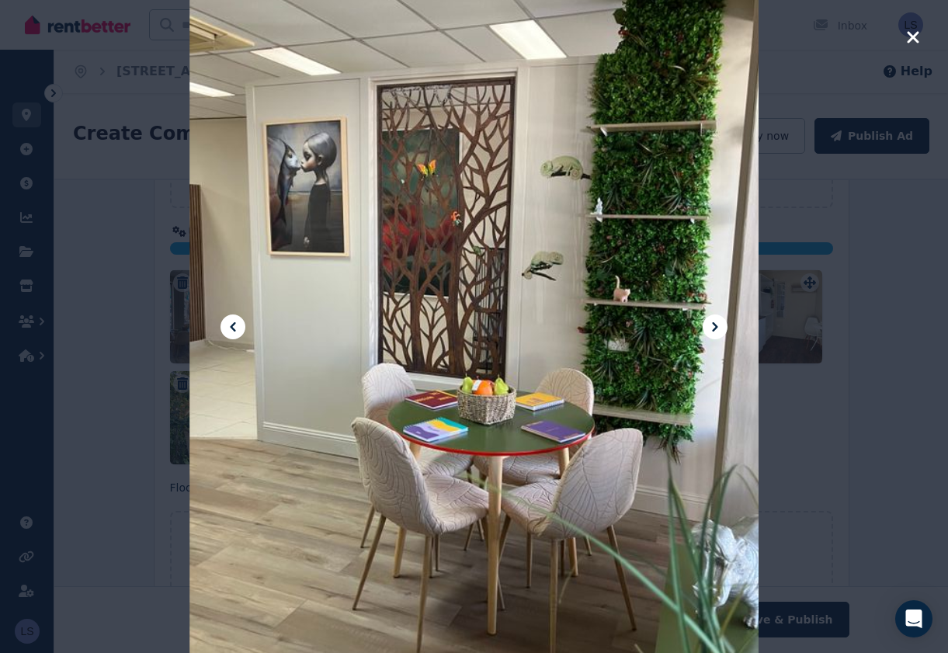
click at [717, 324] on icon at bounding box center [714, 326] width 19 height 19
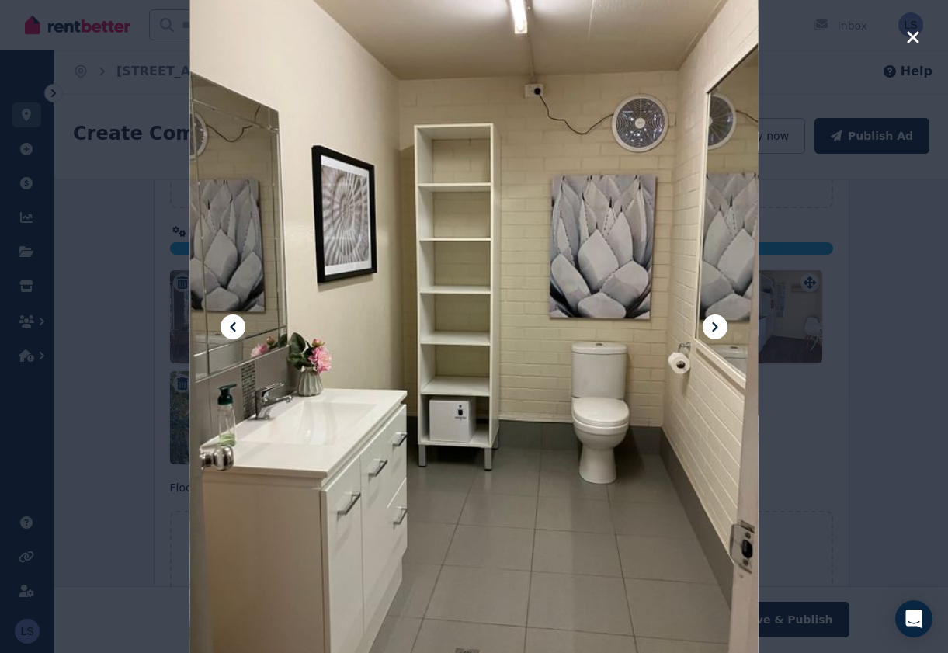
click at [717, 324] on icon at bounding box center [714, 326] width 19 height 19
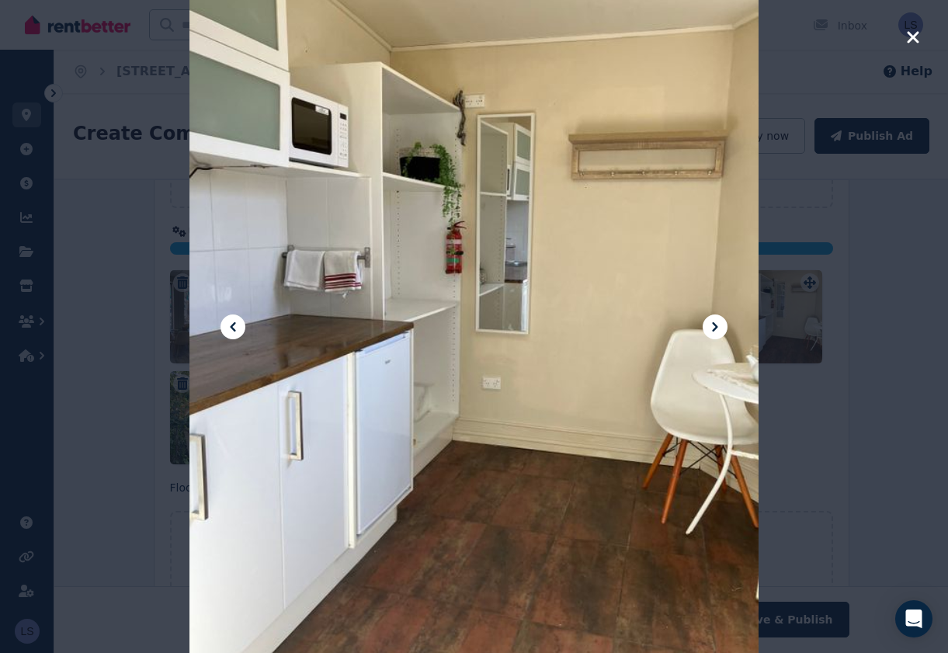
click at [717, 324] on icon at bounding box center [714, 326] width 19 height 19
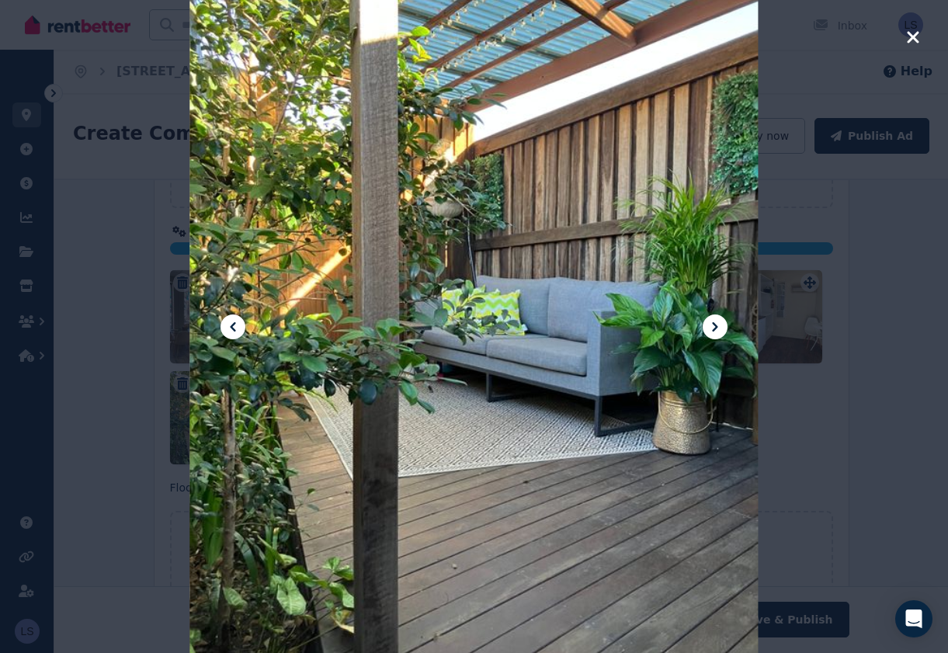
click at [717, 325] on icon at bounding box center [714, 326] width 19 height 19
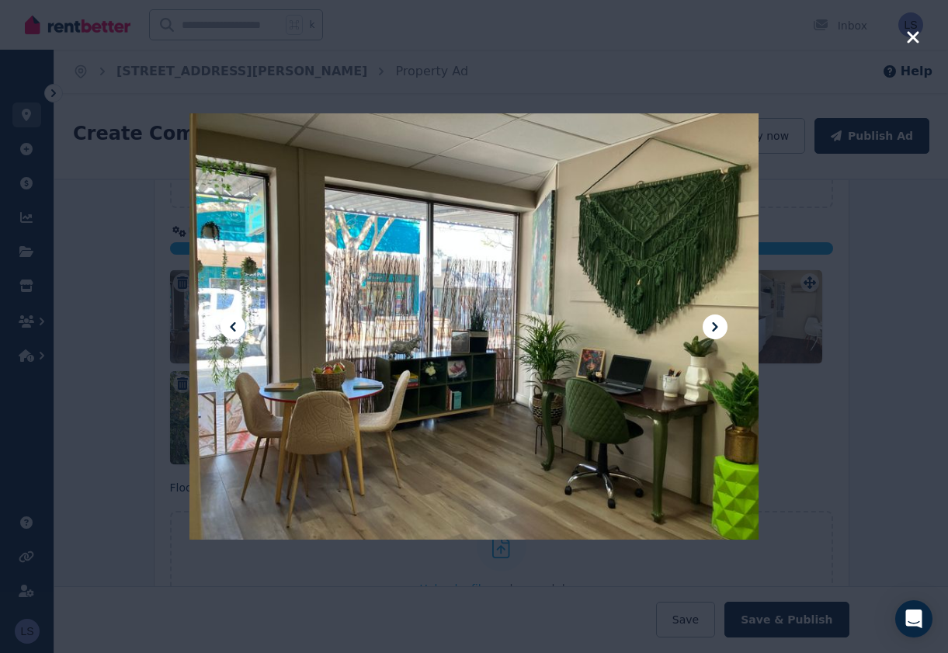
click at [915, 36] on icon "button" at bounding box center [912, 37] width 12 height 12
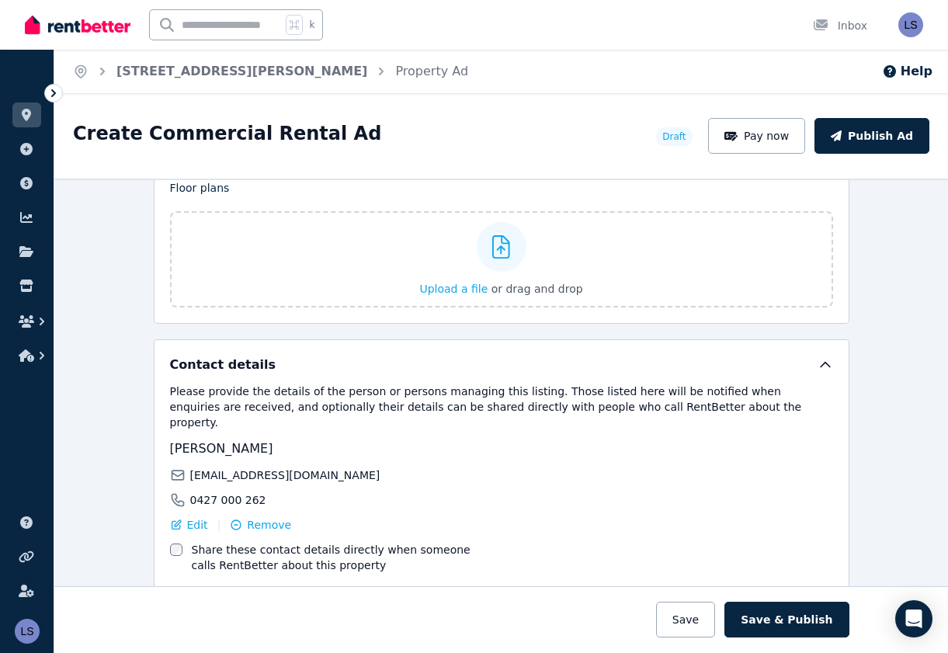
scroll to position [2391, 0]
click at [793, 622] on button "Save & Publish" at bounding box center [786, 619] width 124 height 36
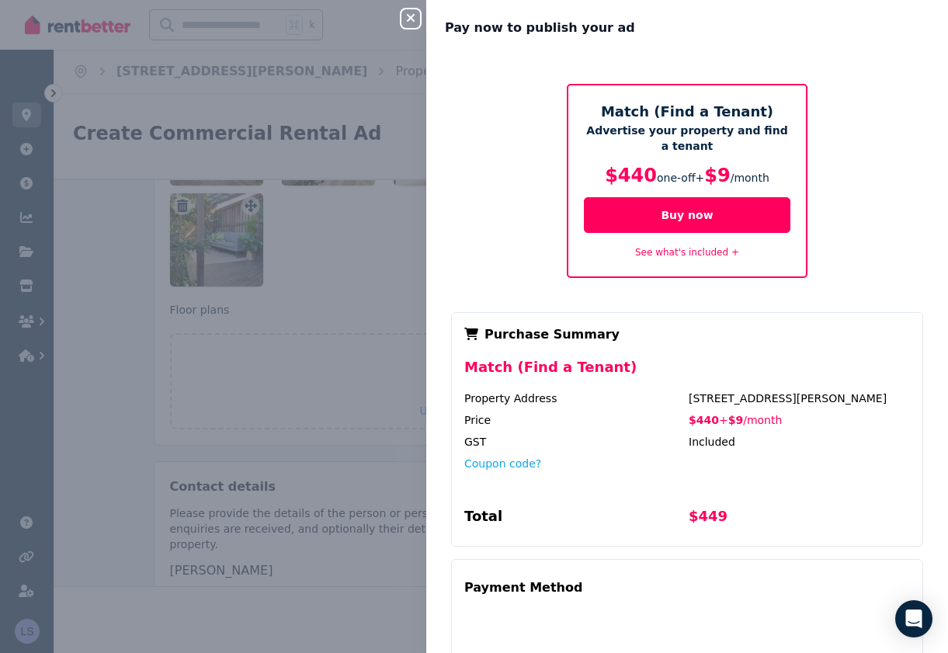
scroll to position [0, 0]
click at [692, 248] on link "See what's included +" at bounding box center [687, 252] width 104 height 11
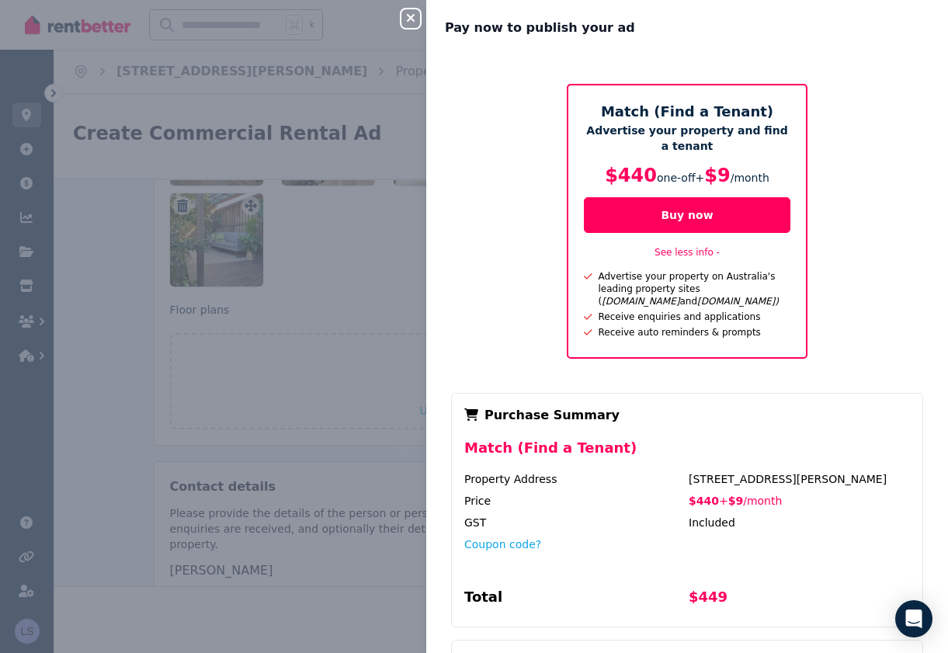
click at [692, 248] on link "See less info -" at bounding box center [686, 252] width 65 height 11
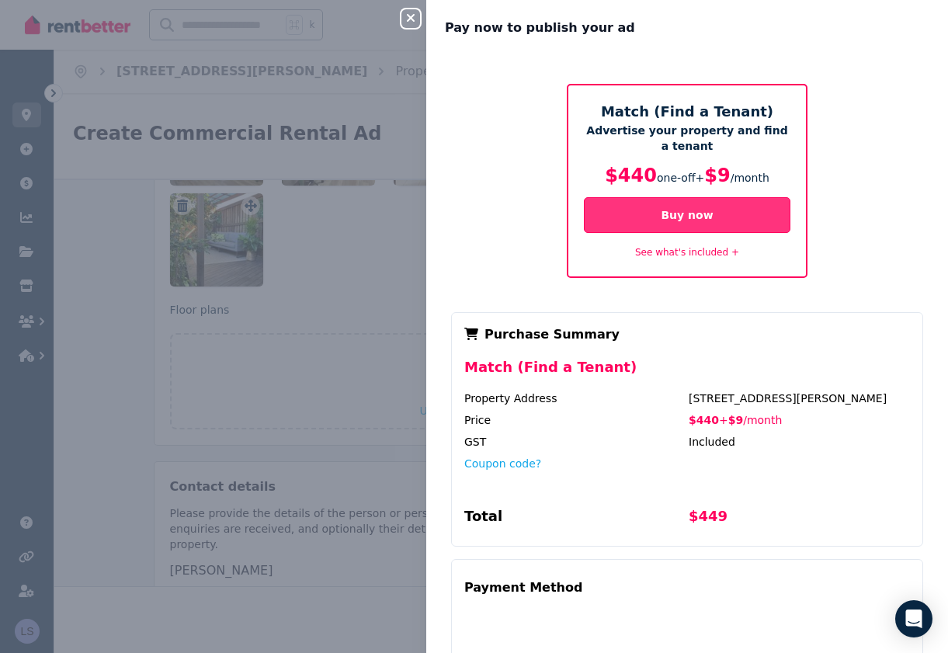
click at [690, 212] on button "Buy now" at bounding box center [687, 215] width 206 height 36
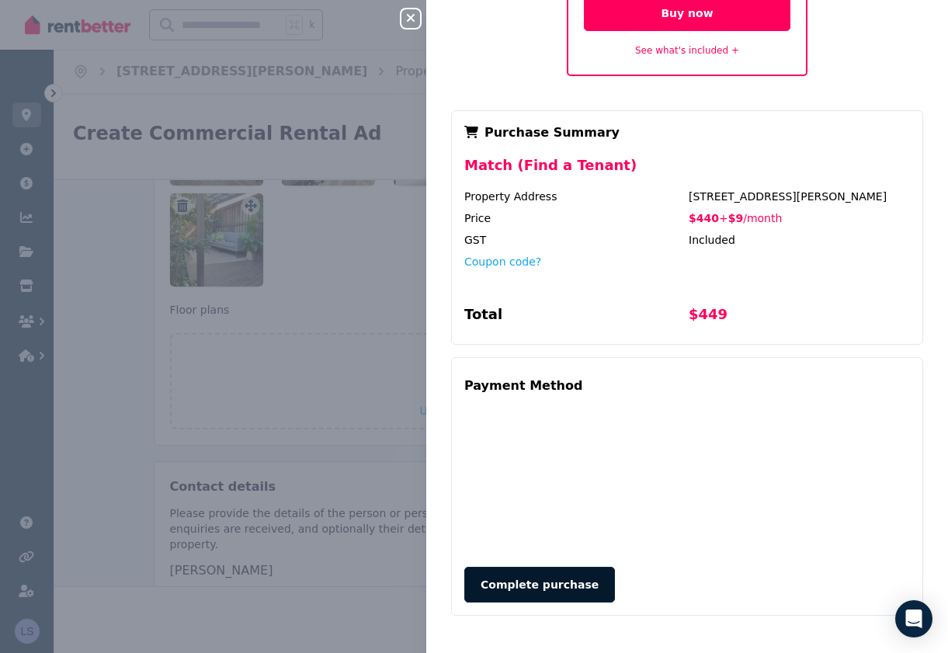
click at [531, 587] on button "Complete purchase" at bounding box center [539, 585] width 151 height 36
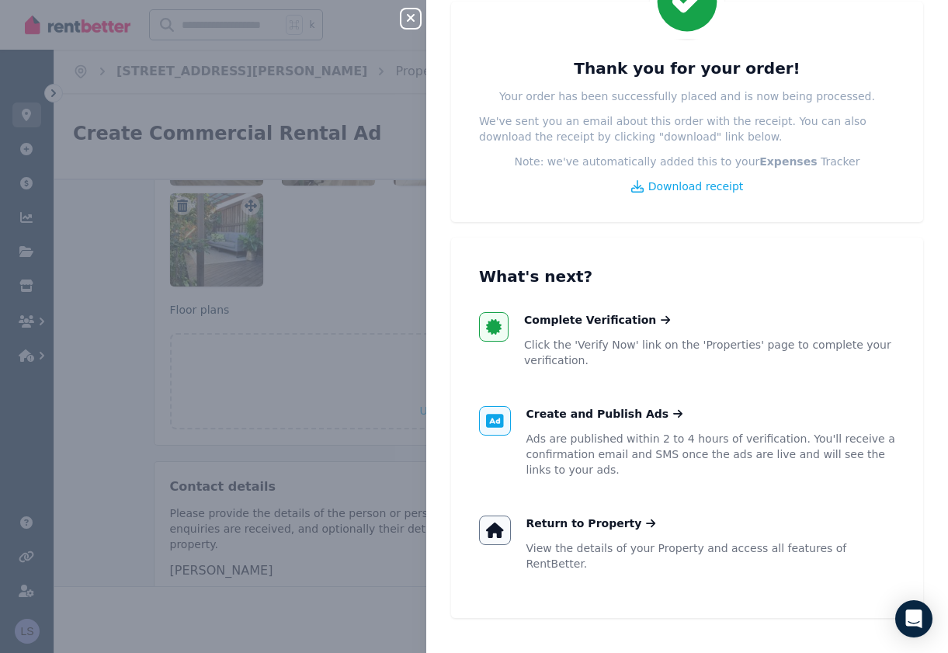
scroll to position [97, 0]
click at [568, 320] on span "Complete Verification" at bounding box center [590, 321] width 132 height 16
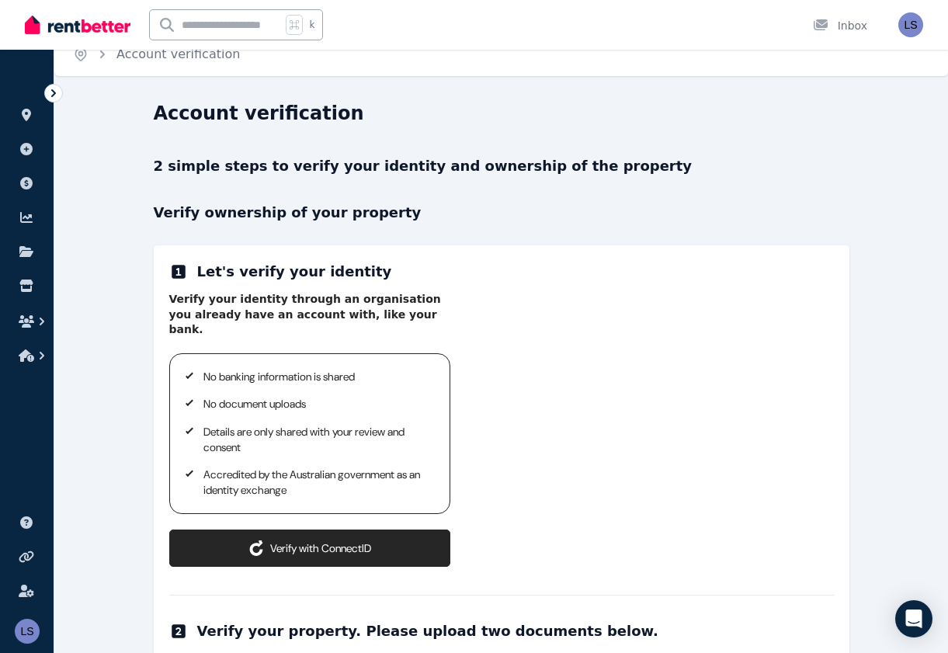
scroll to position [10, 0]
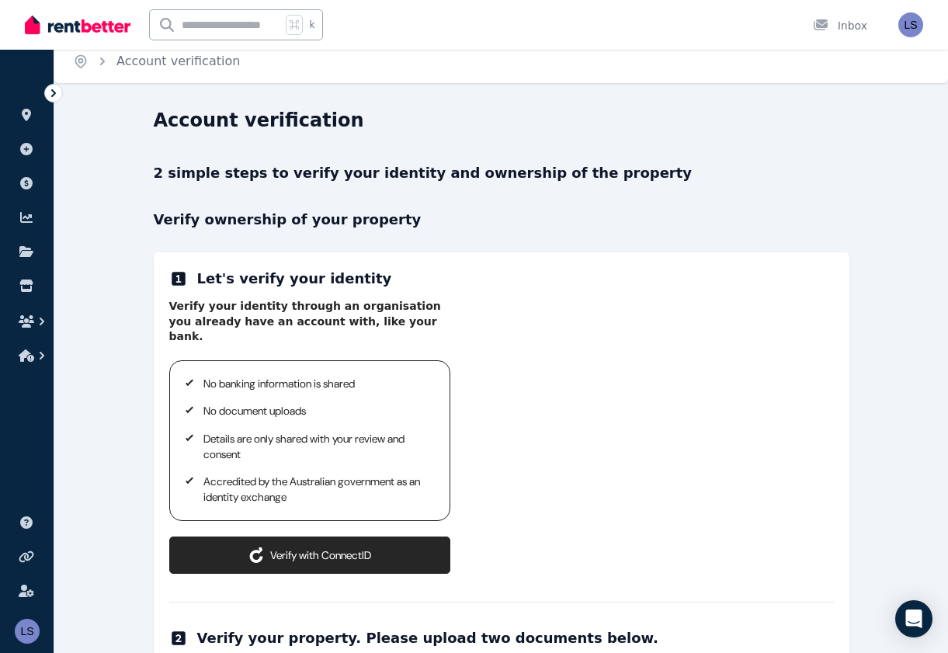
click at [325, 542] on button "Verify with ConnectID" at bounding box center [309, 554] width 281 height 37
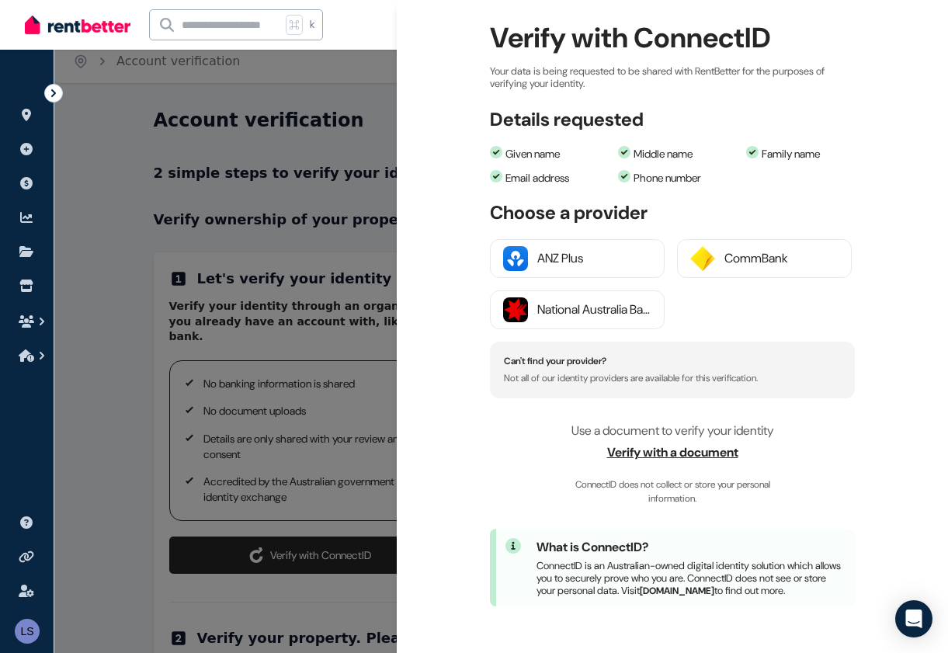
scroll to position [118, 0]
click at [562, 249] on div "ANZ Plus" at bounding box center [594, 258] width 114 height 19
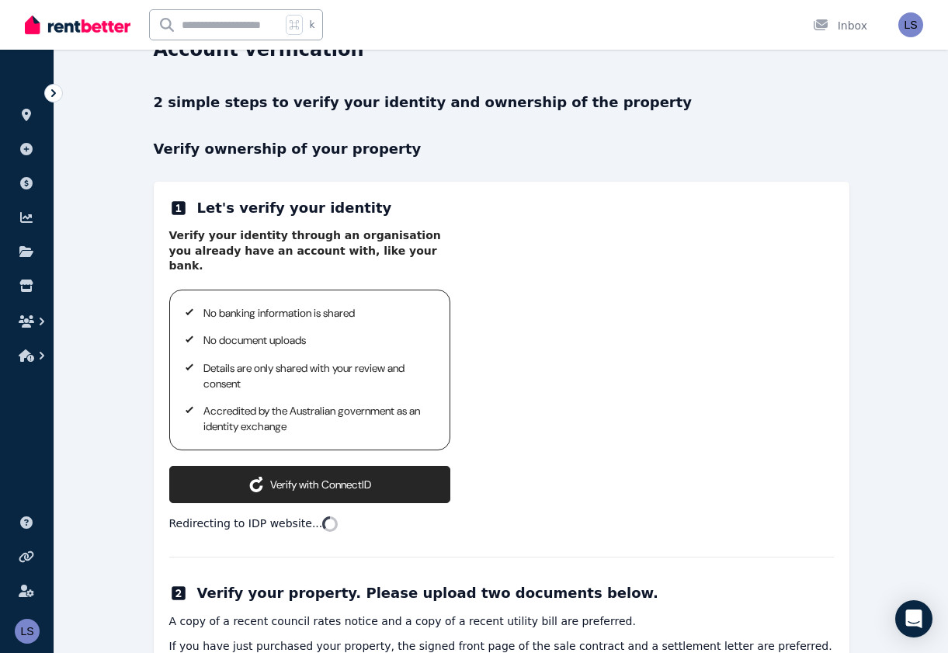
scroll to position [85, 0]
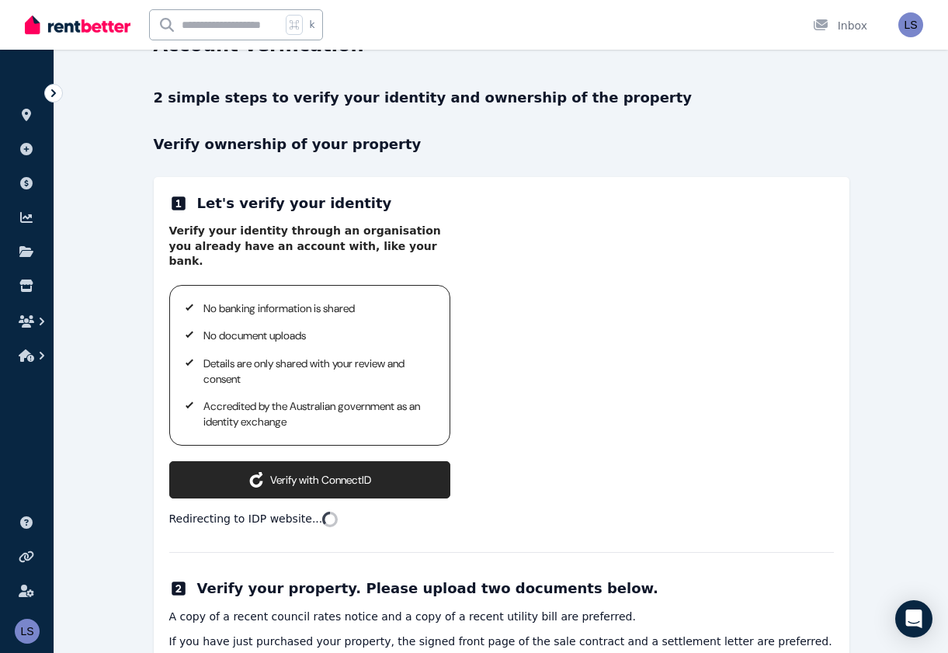
click at [276, 462] on button "Verify with ConnectID" at bounding box center [309, 479] width 281 height 37
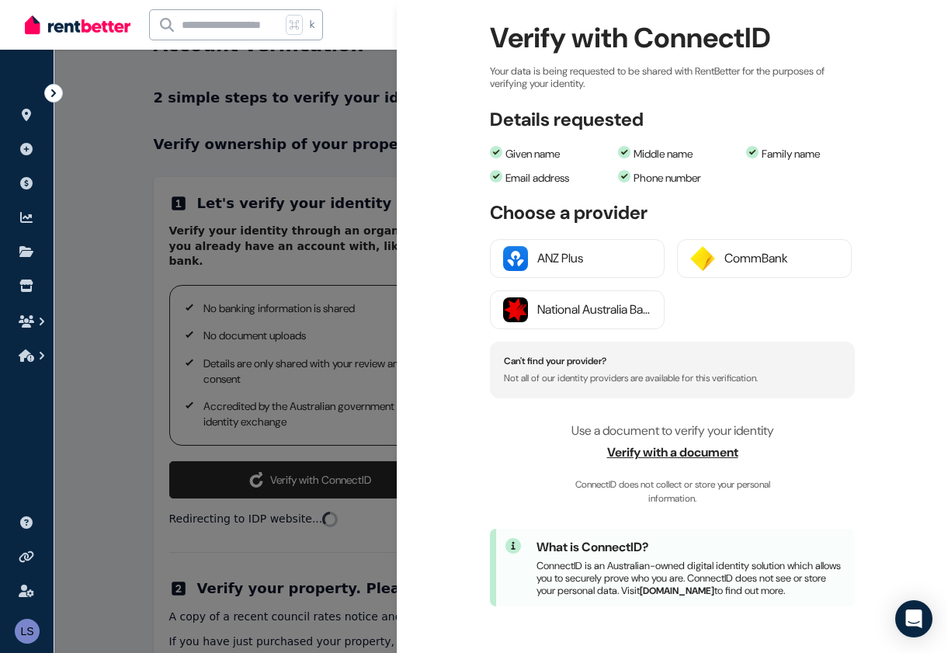
click at [677, 443] on span "Verify with a document" at bounding box center [672, 452] width 365 height 19
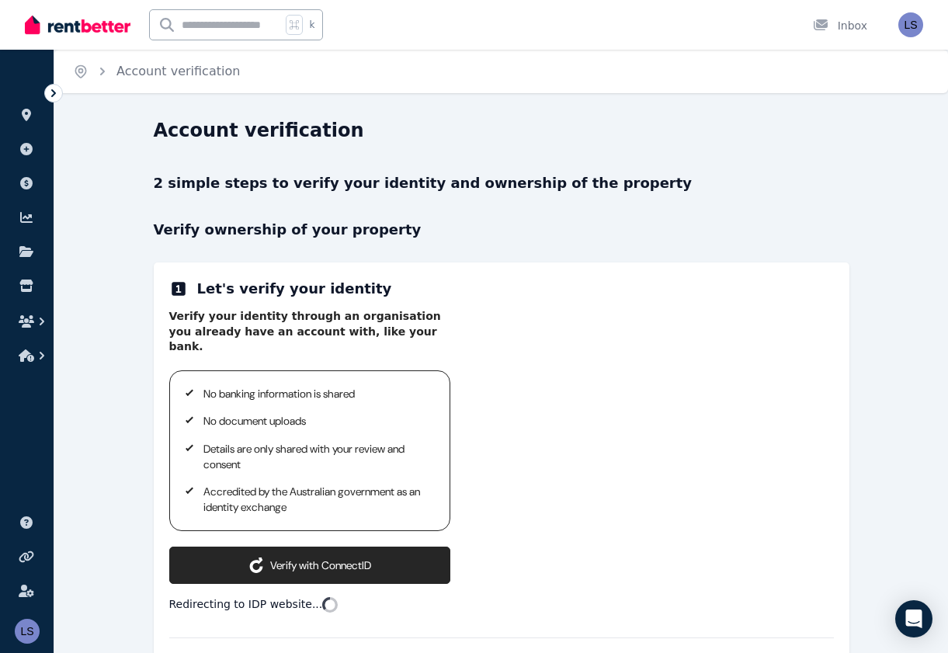
scroll to position [0, 0]
